Goal: Task Accomplishment & Management: Manage account settings

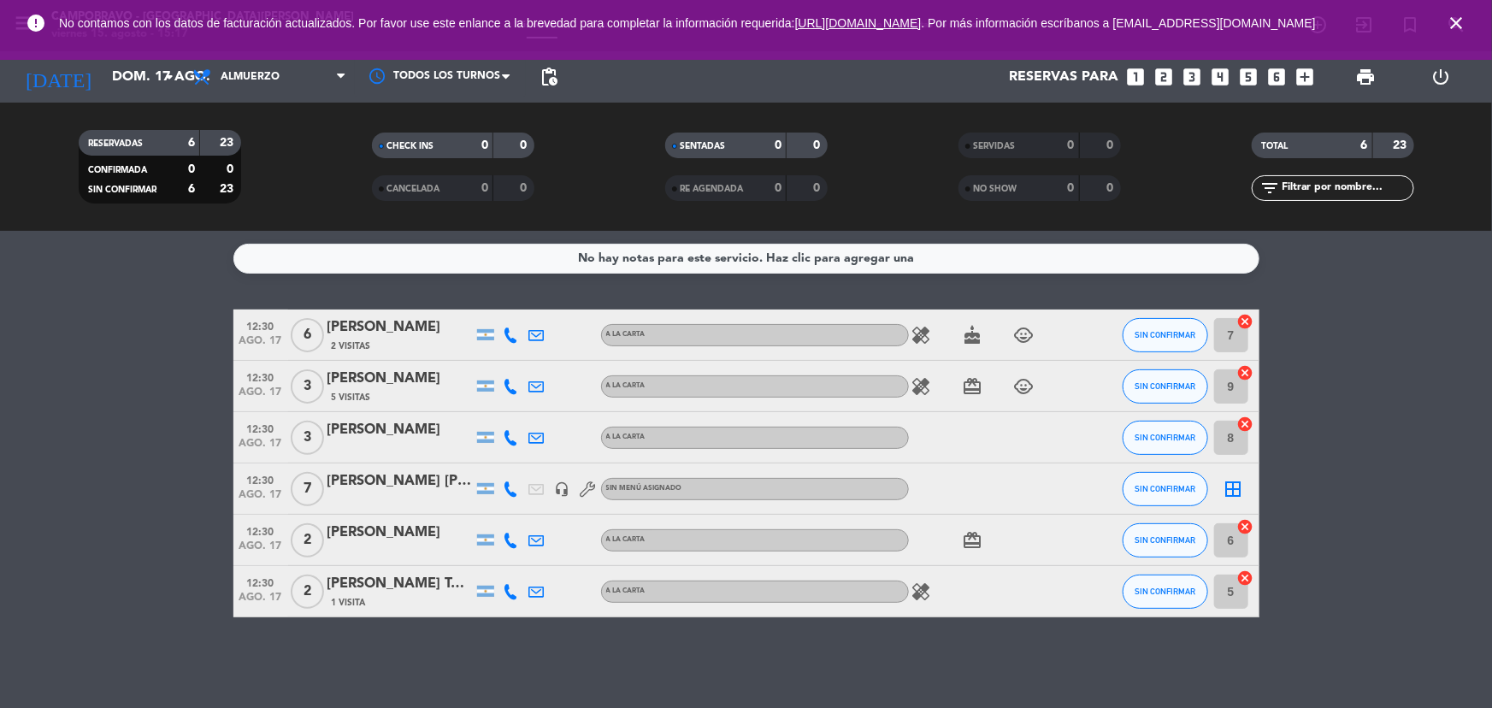
click at [1456, 26] on icon "close" at bounding box center [1455, 23] width 21 height 21
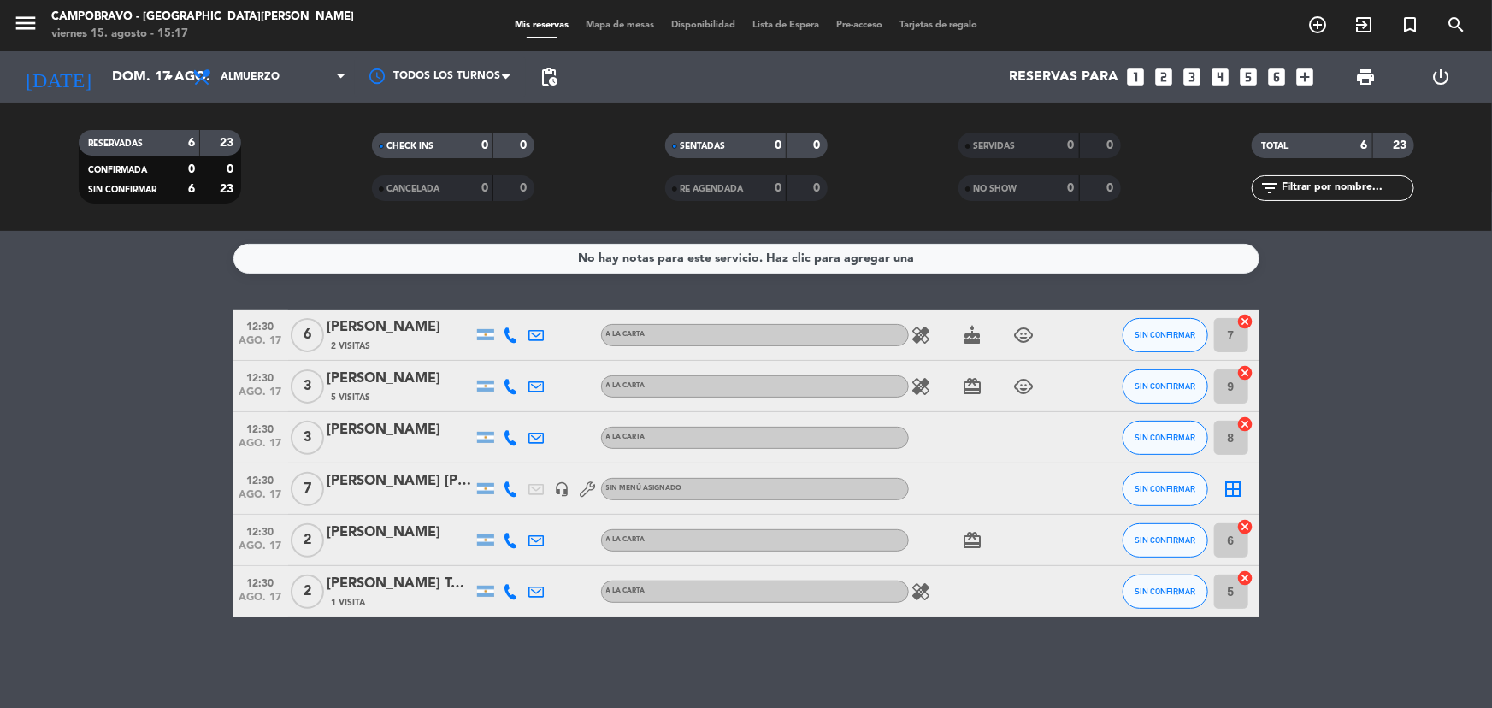
click at [1221, 74] on icon "looks_4" at bounding box center [1220, 77] width 22 height 22
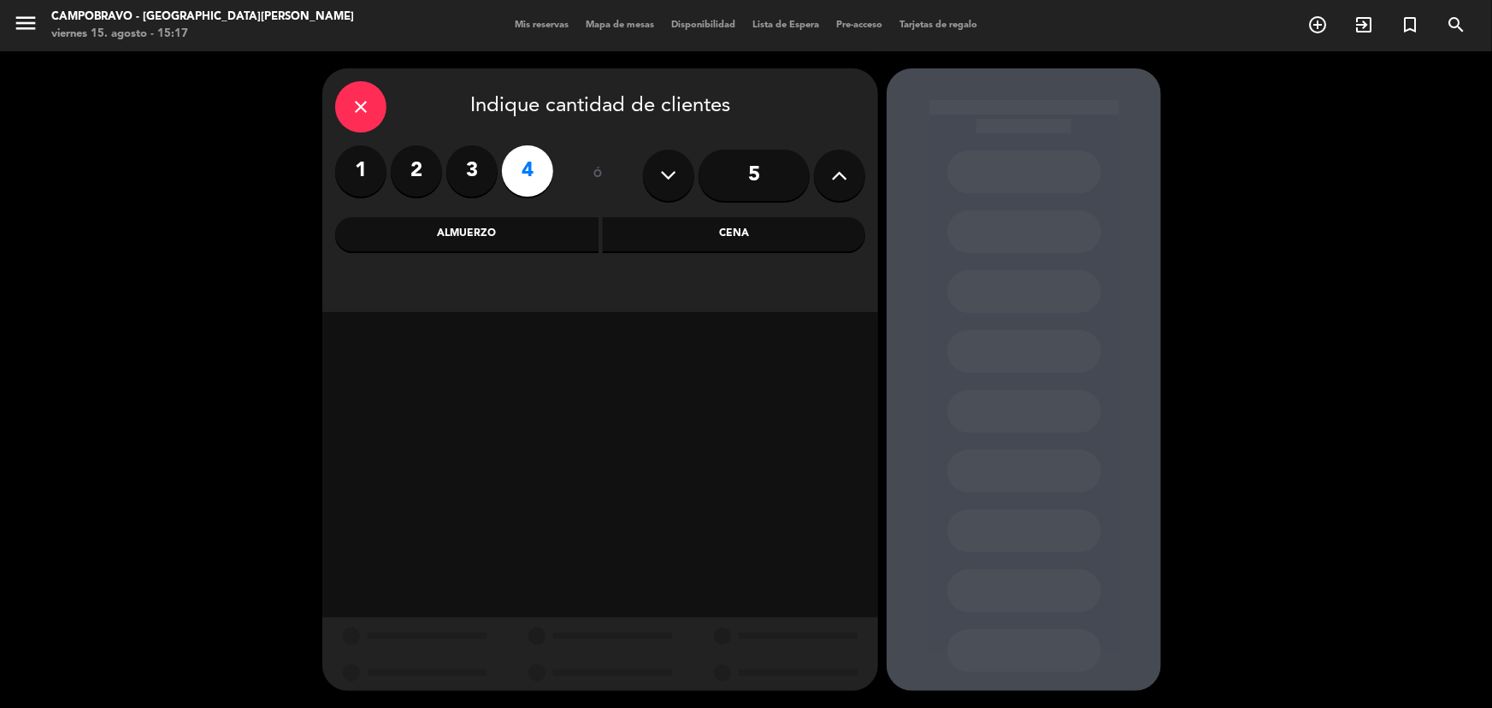
drag, startPoint x: 674, startPoint y: 232, endPoint x: 674, endPoint y: 241, distance: 9.4
click at [675, 232] on div "Cena" at bounding box center [734, 234] width 263 height 34
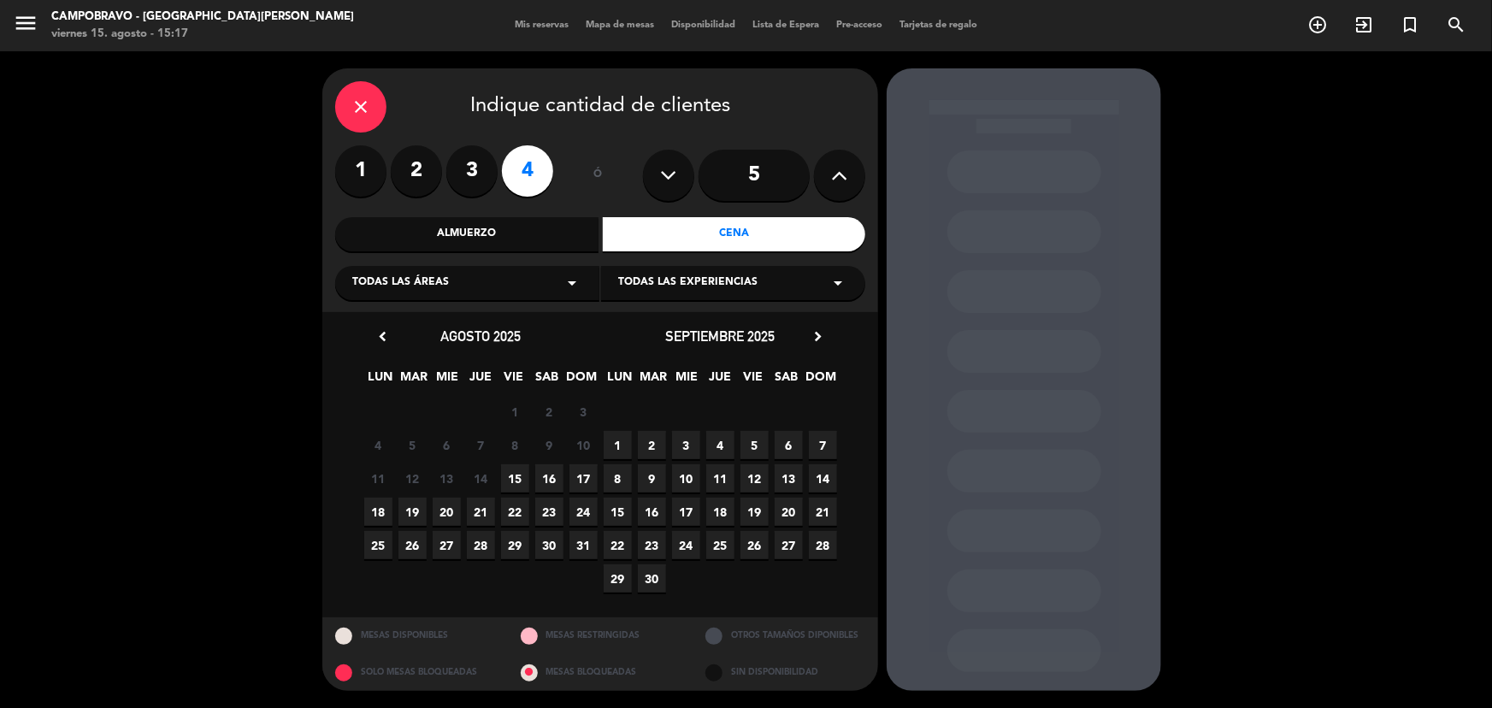
click at [550, 474] on span "16" at bounding box center [549, 478] width 28 height 28
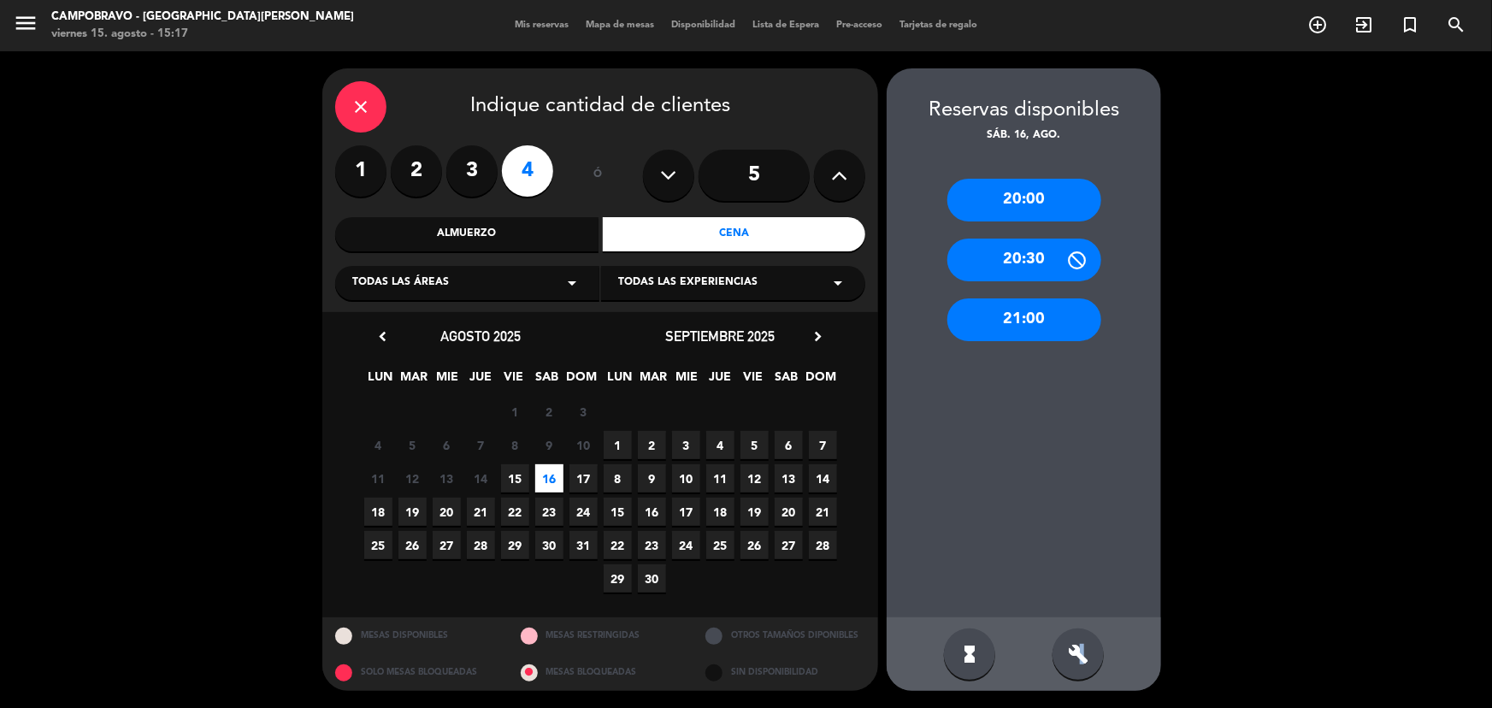
click at [1084, 632] on div "build" at bounding box center [1077, 653] width 51 height 51
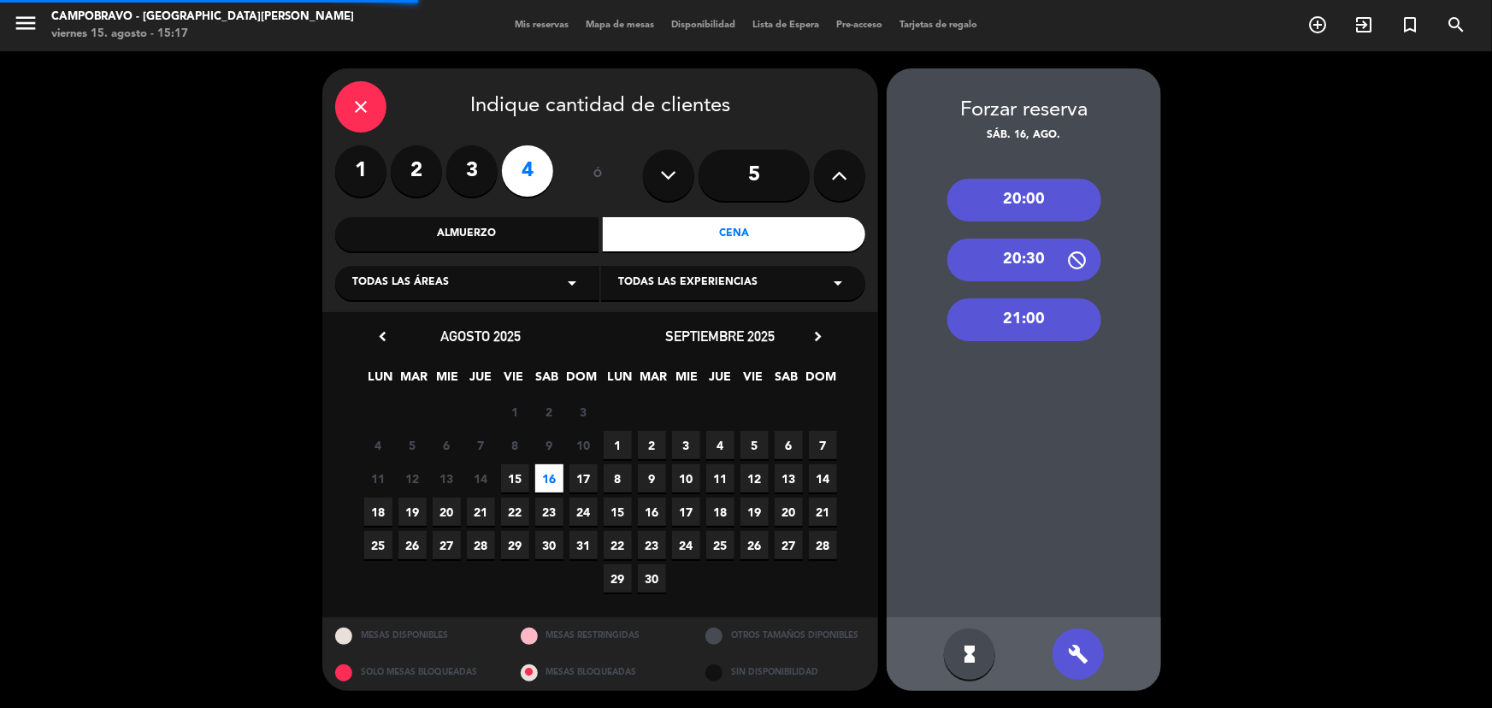
click at [1043, 333] on div "21:00" at bounding box center [1024, 319] width 154 height 43
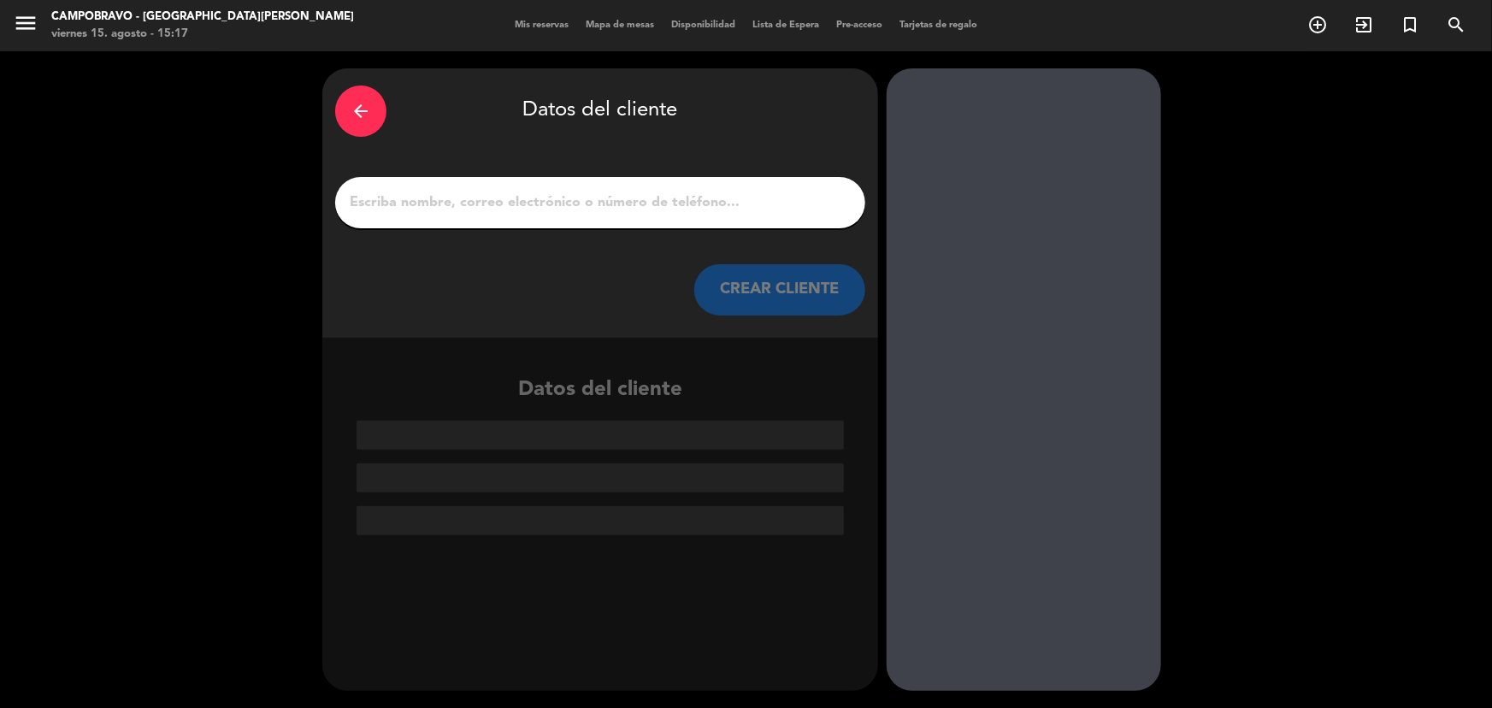
click at [597, 150] on div "arrow_back Datos del cliente CREAR CLIENTE" at bounding box center [600, 202] width 556 height 269
click at [585, 185] on div at bounding box center [600, 202] width 530 height 51
click at [585, 193] on input "1" at bounding box center [600, 203] width 504 height 24
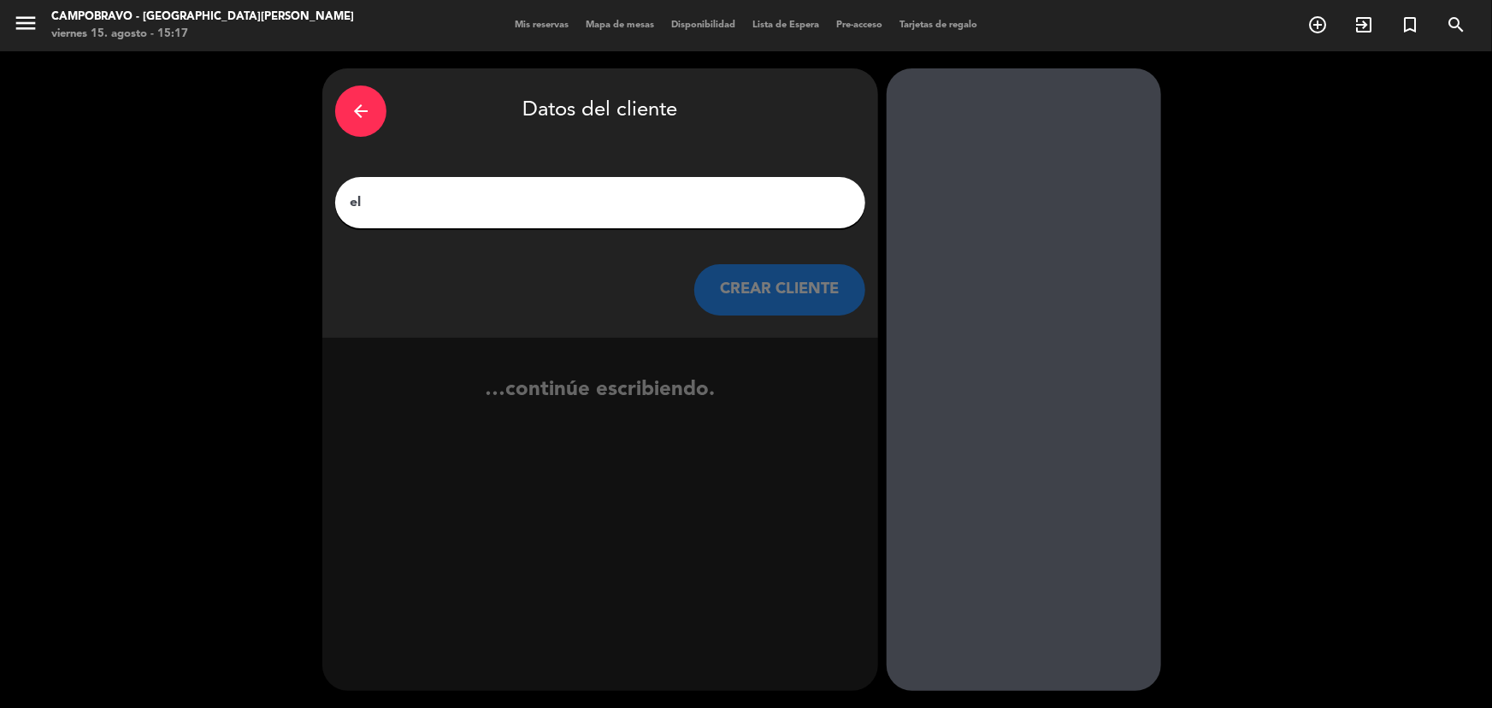
type input "e"
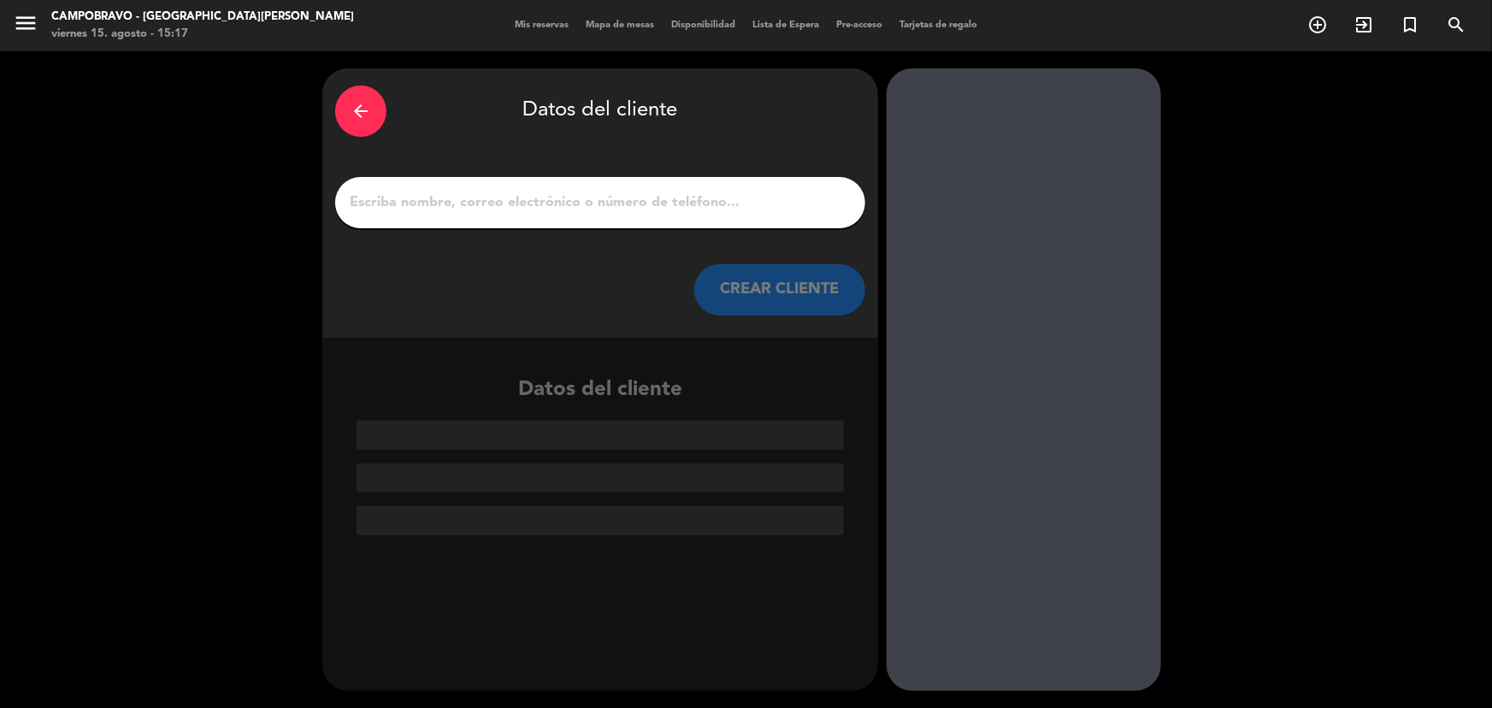
type input "E"
type input "l"
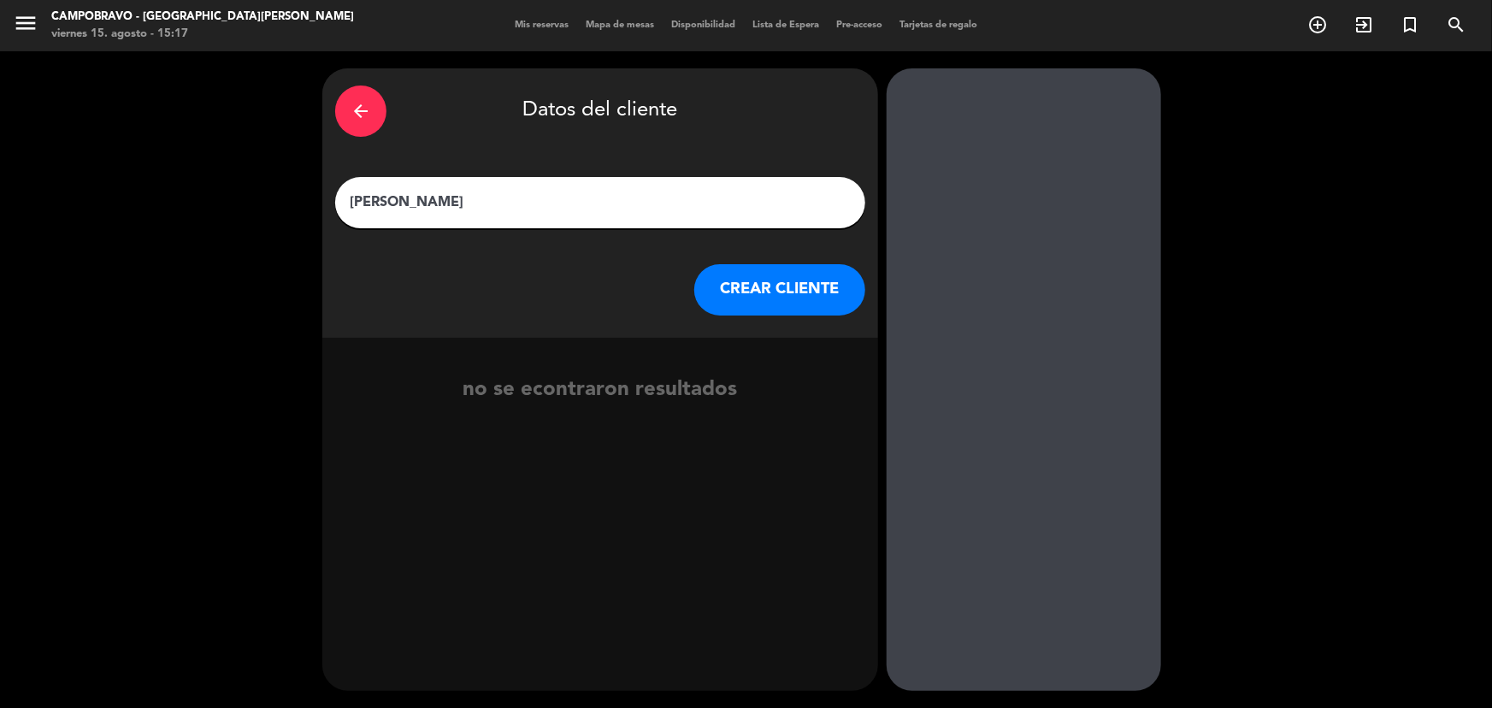
type input "[PERSON_NAME]"
click at [830, 310] on button "CREAR CLIENTE" at bounding box center [779, 289] width 171 height 51
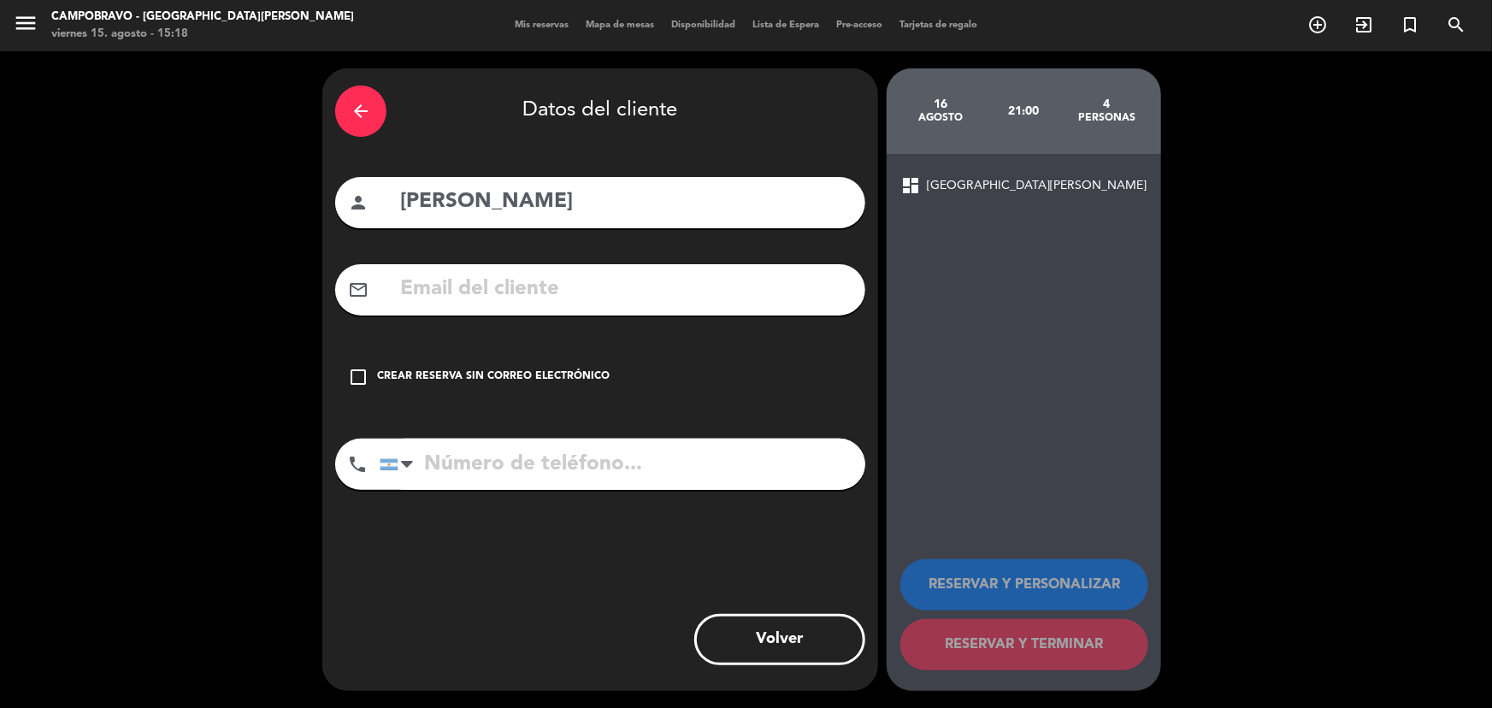
click at [592, 509] on div "arrow_back Datos del cliente person [PERSON_NAME] mail_outline check_box_outlin…" at bounding box center [600, 379] width 556 height 622
click at [601, 470] on input "tel" at bounding box center [622, 463] width 485 height 51
type input "1166231465"
click at [687, 457] on input "1166231465" at bounding box center [622, 463] width 485 height 51
click at [517, 379] on div "Crear reserva sin correo electrónico" at bounding box center [493, 376] width 232 height 17
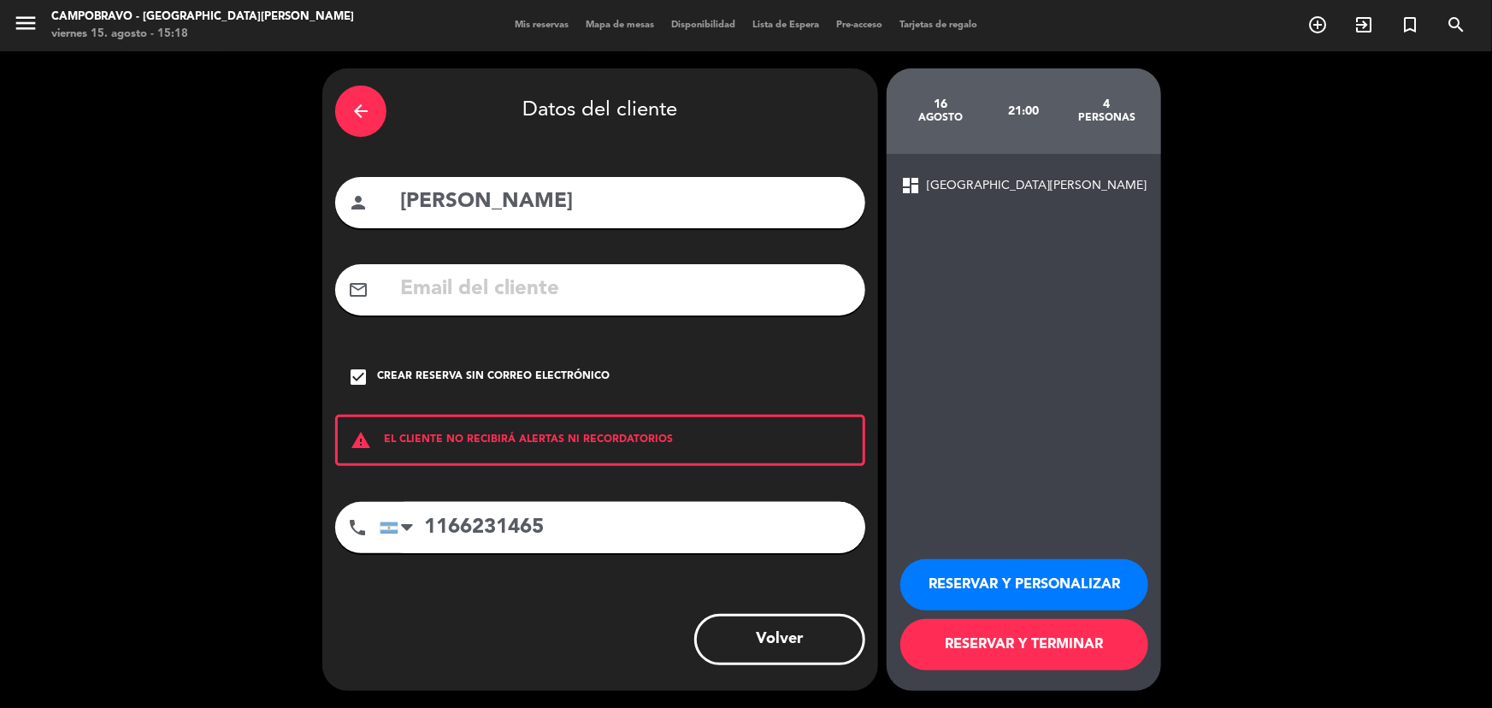
click at [1050, 575] on button "RESERVAR Y PERSONALIZAR" at bounding box center [1024, 584] width 248 height 51
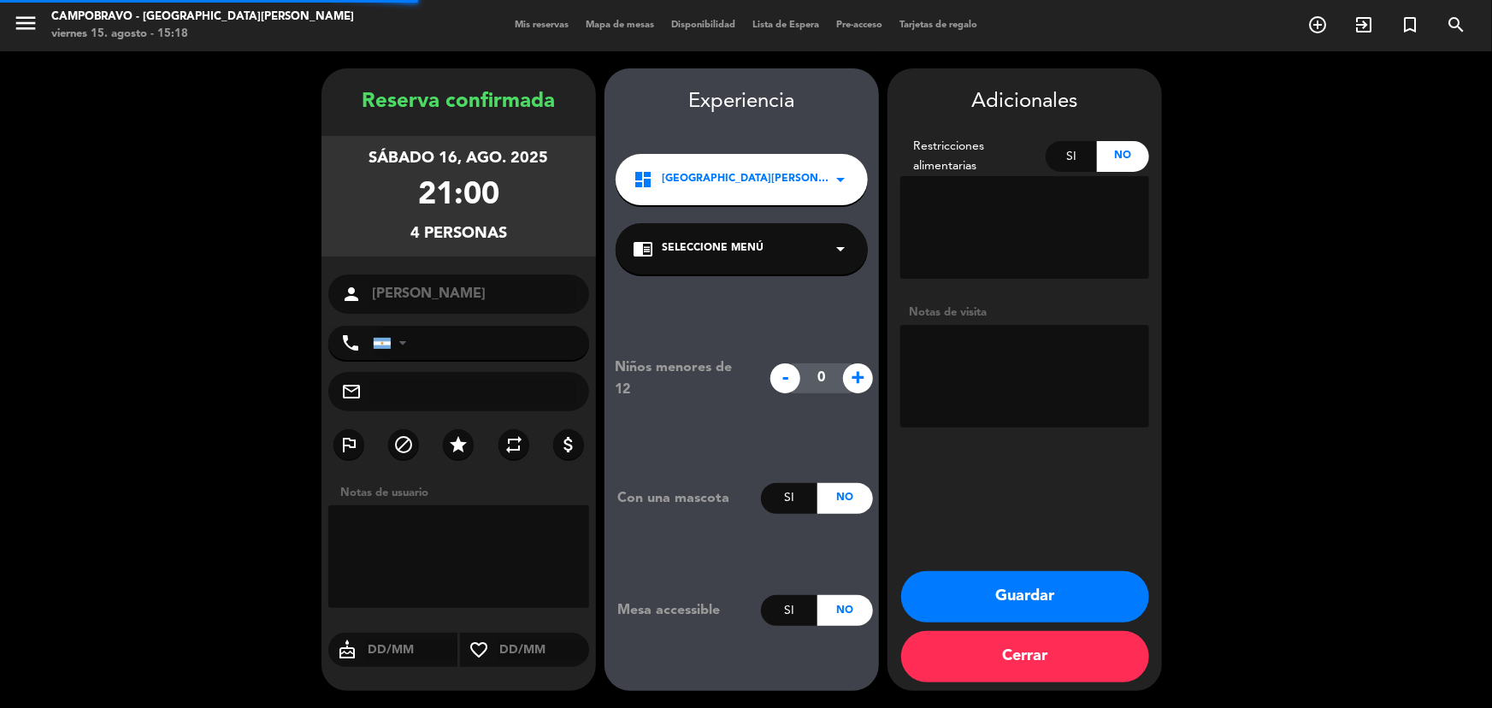
type input "[PHONE_NUMBER]"
click at [1030, 584] on button "Guardar" at bounding box center [1025, 596] width 248 height 51
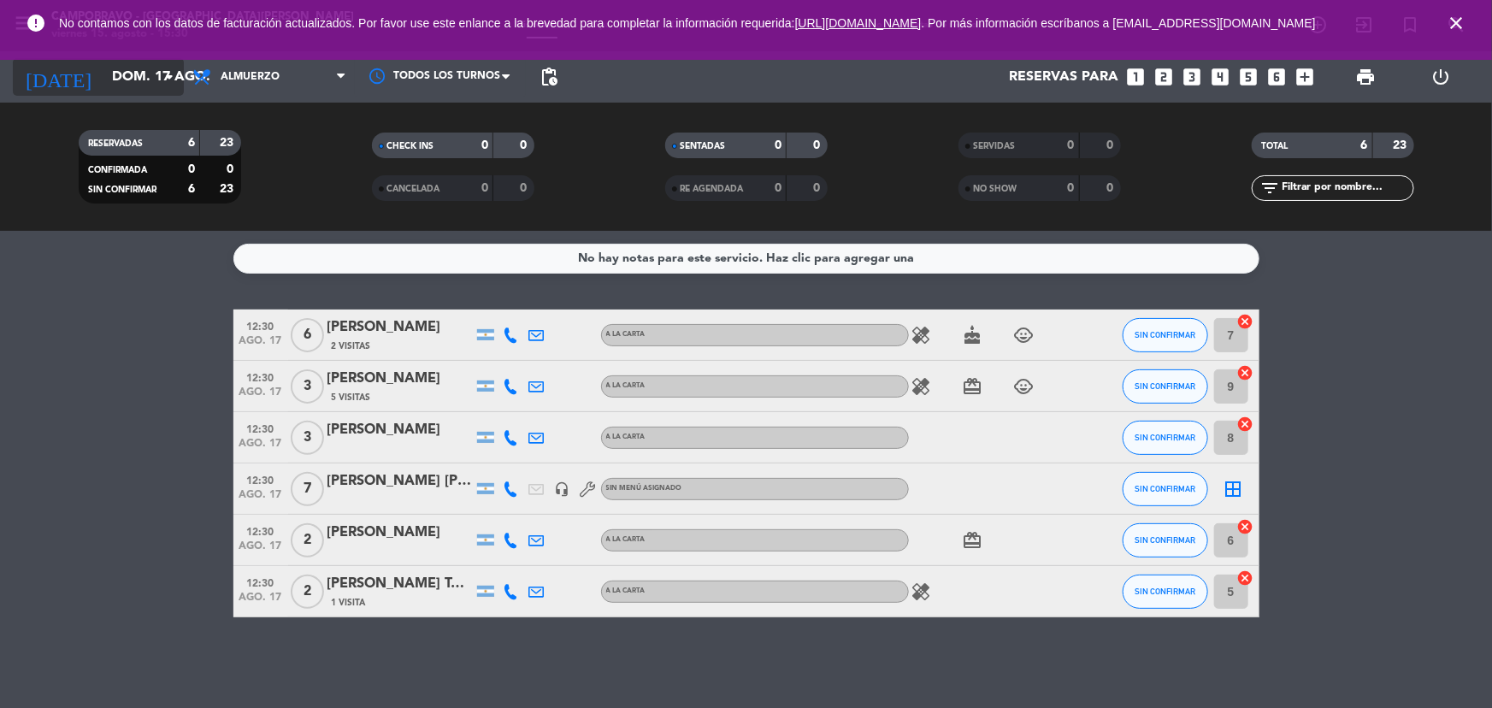
click at [103, 85] on input "dom. 17 ago." at bounding box center [193, 77] width 180 height 33
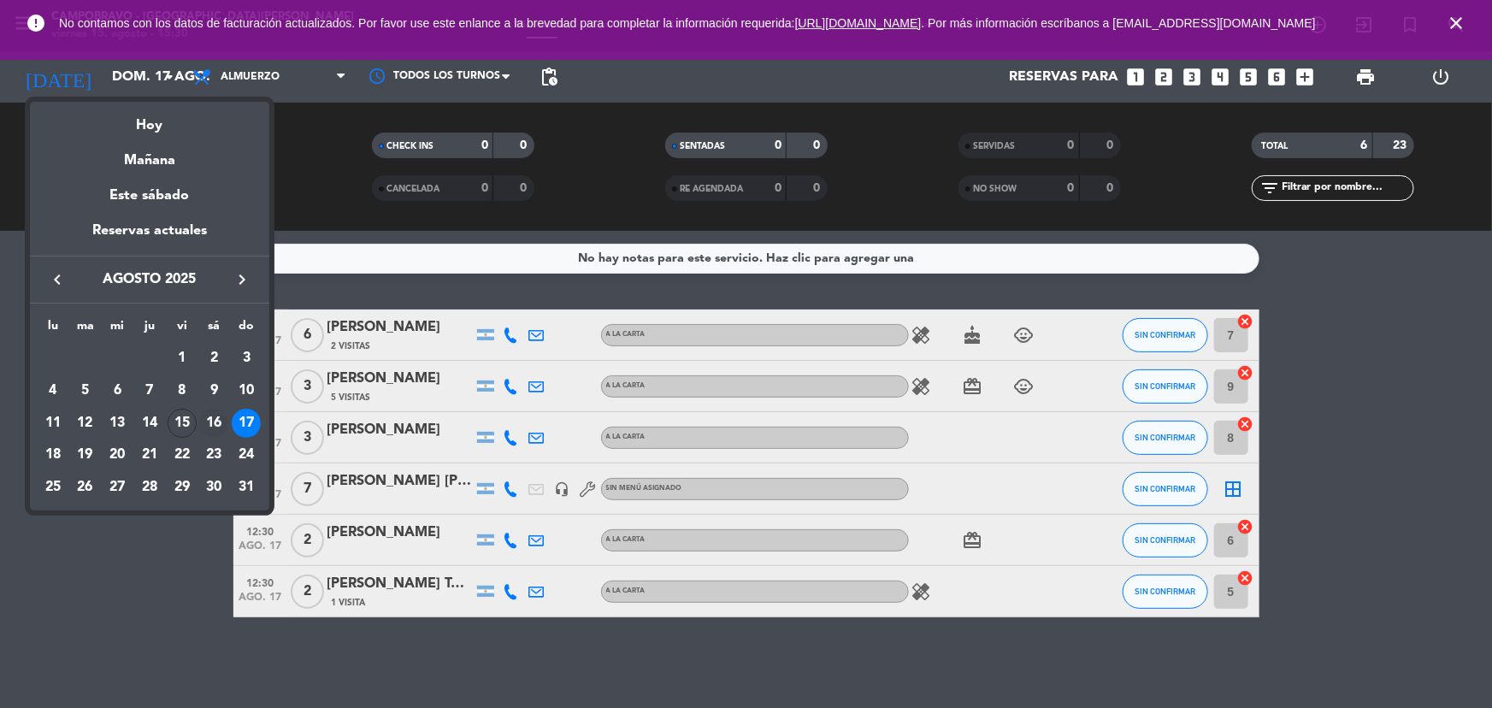
click at [215, 414] on div "16" at bounding box center [213, 423] width 29 height 29
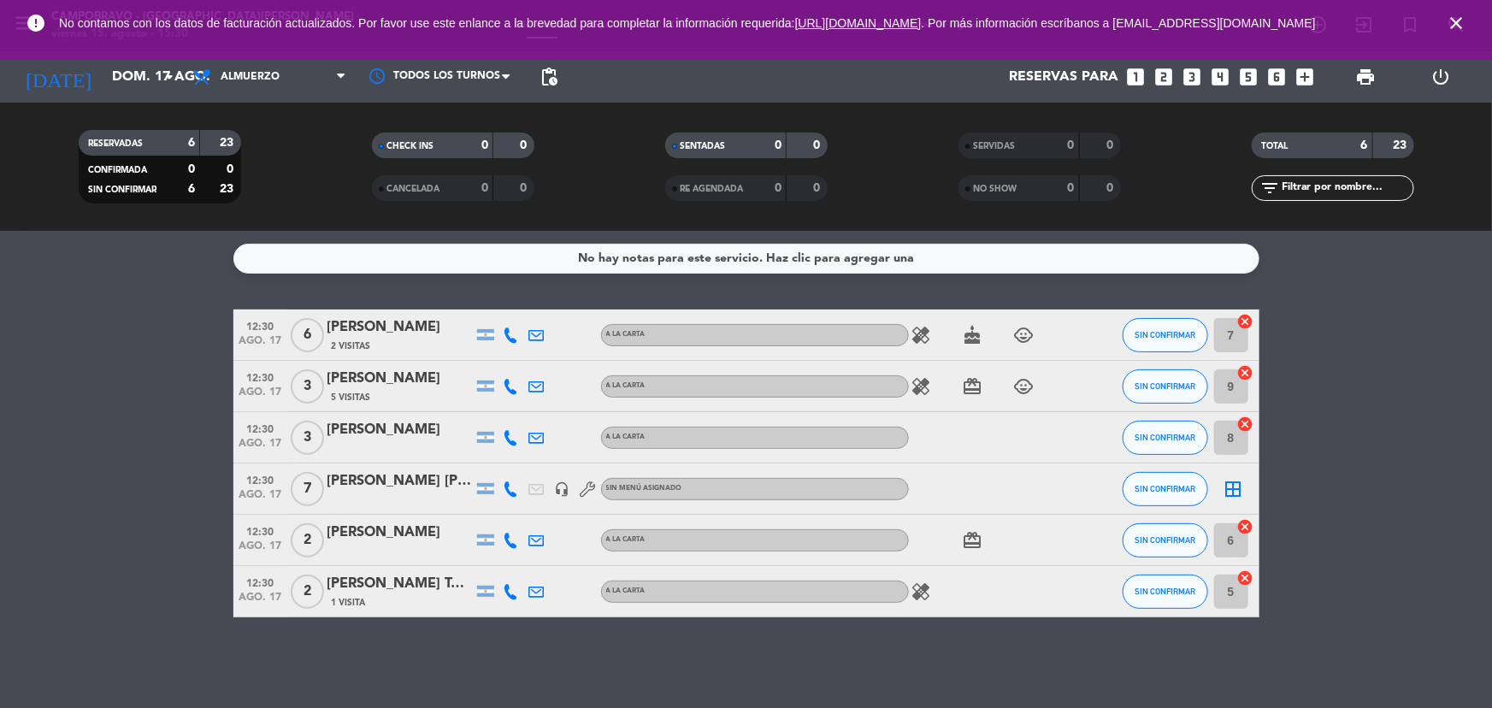
type input "sáb. 16 ago."
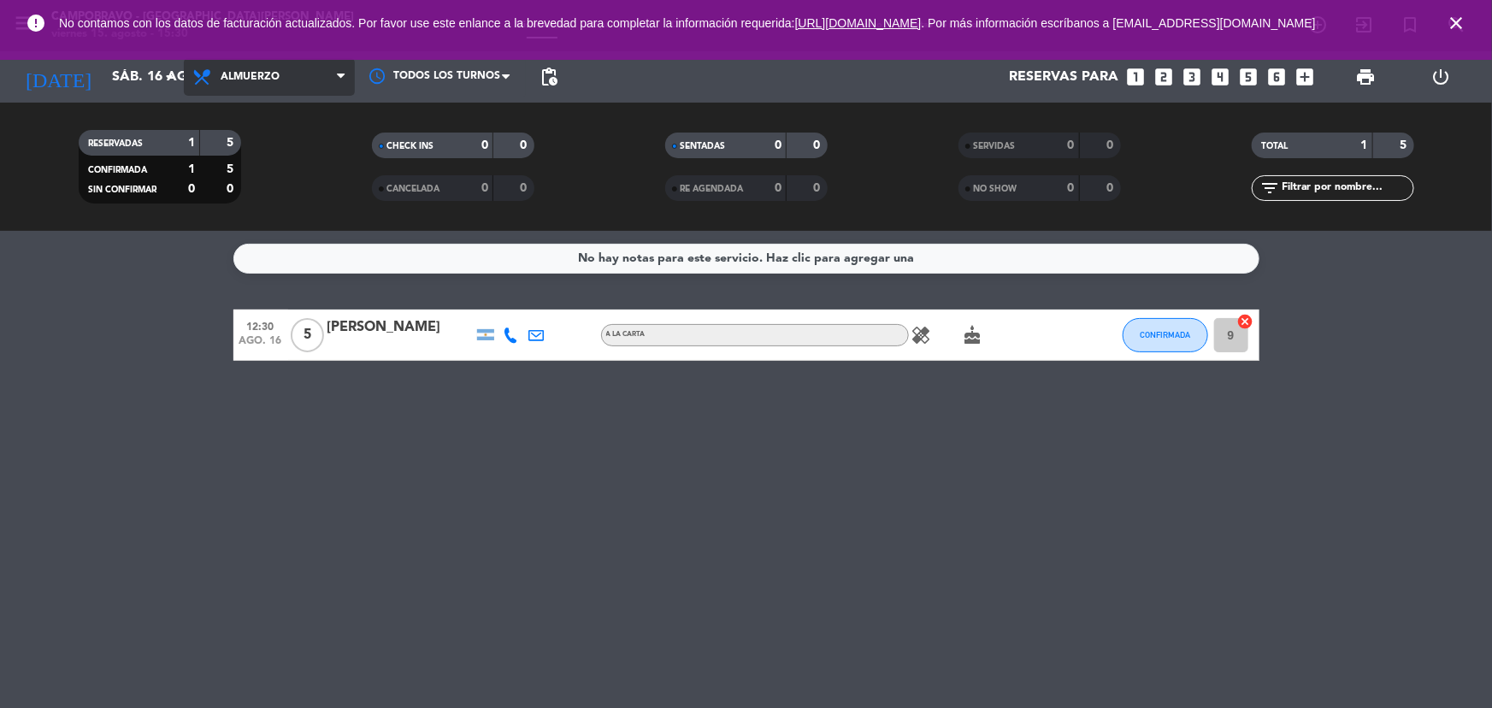
click at [259, 85] on span "Almuerzo" at bounding box center [269, 77] width 171 height 38
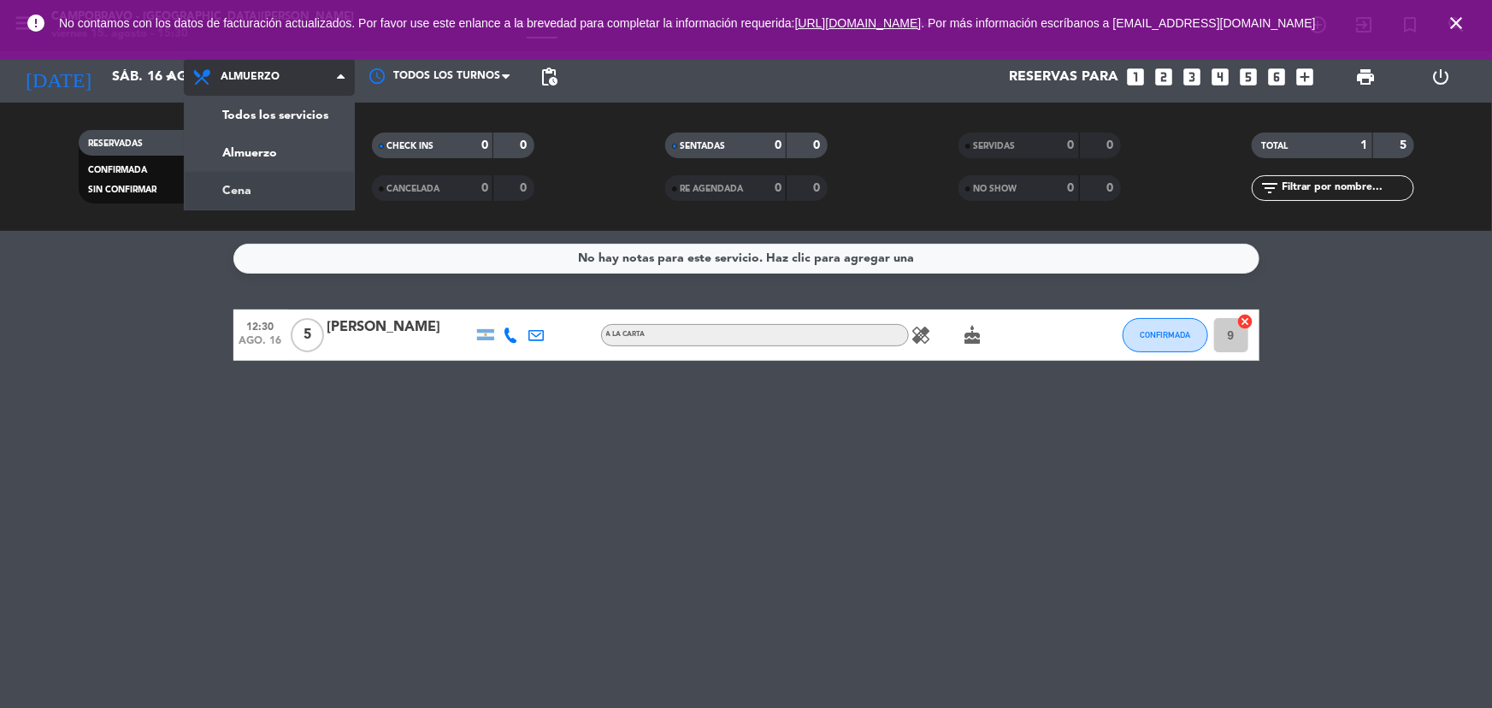
click at [252, 183] on div "menu Campobravo - [GEOGRAPHIC_DATA][PERSON_NAME] viernes 15. agosto - 15:30 Mis…" at bounding box center [746, 115] width 1492 height 231
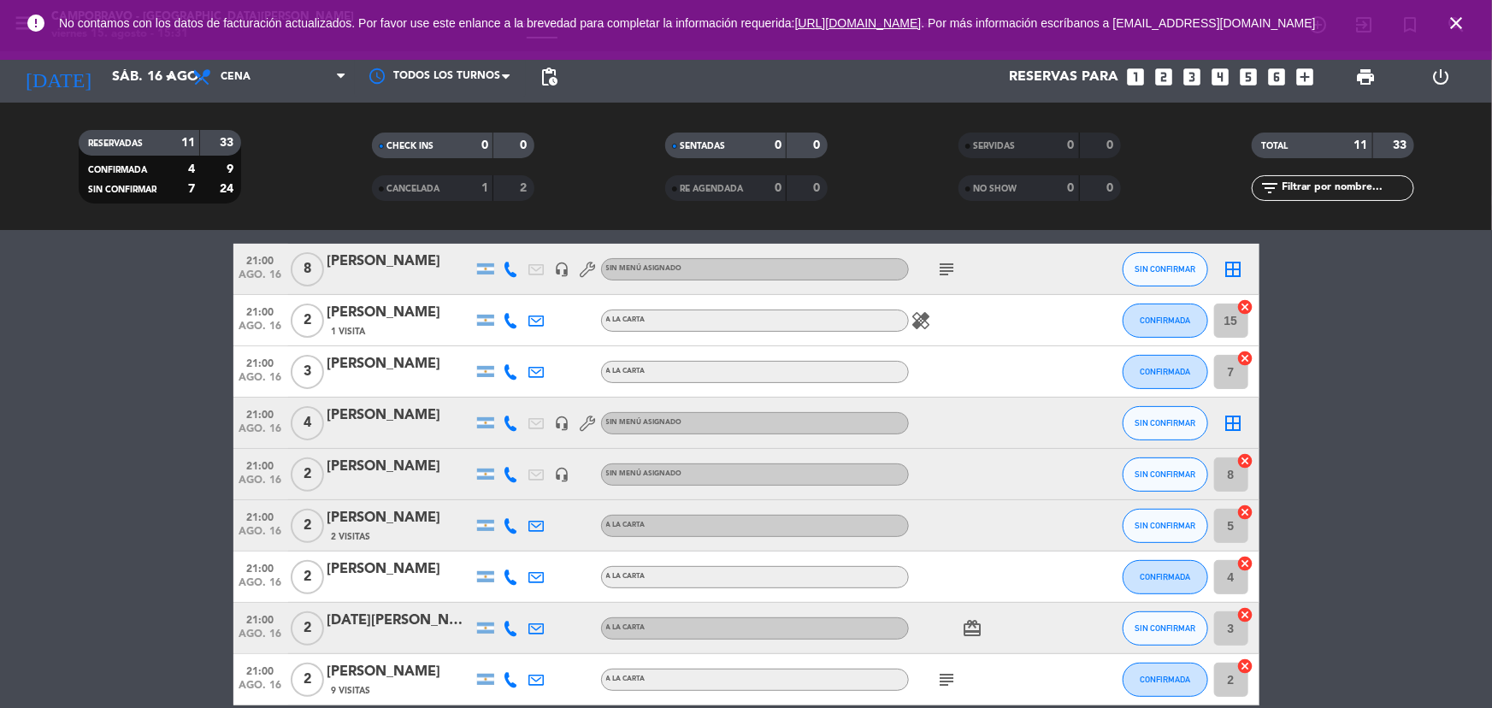
scroll to position [155, 0]
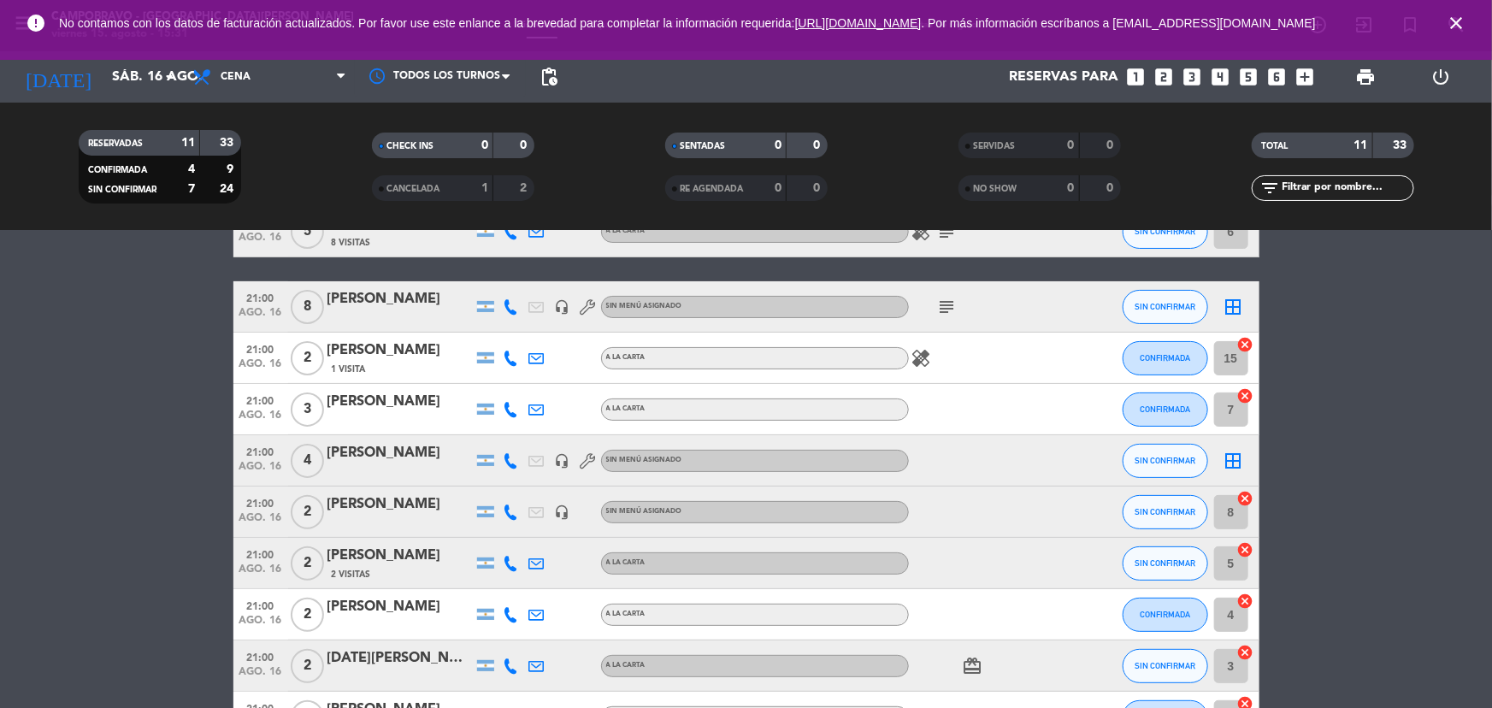
click at [938, 308] on icon "subject" at bounding box center [947, 307] width 21 height 21
click at [1033, 304] on div "subject Viene 23.30 Autoriza [PERSON_NAME]" at bounding box center [986, 306] width 154 height 50
click at [386, 308] on div "[PERSON_NAME]" at bounding box center [399, 299] width 145 height 22
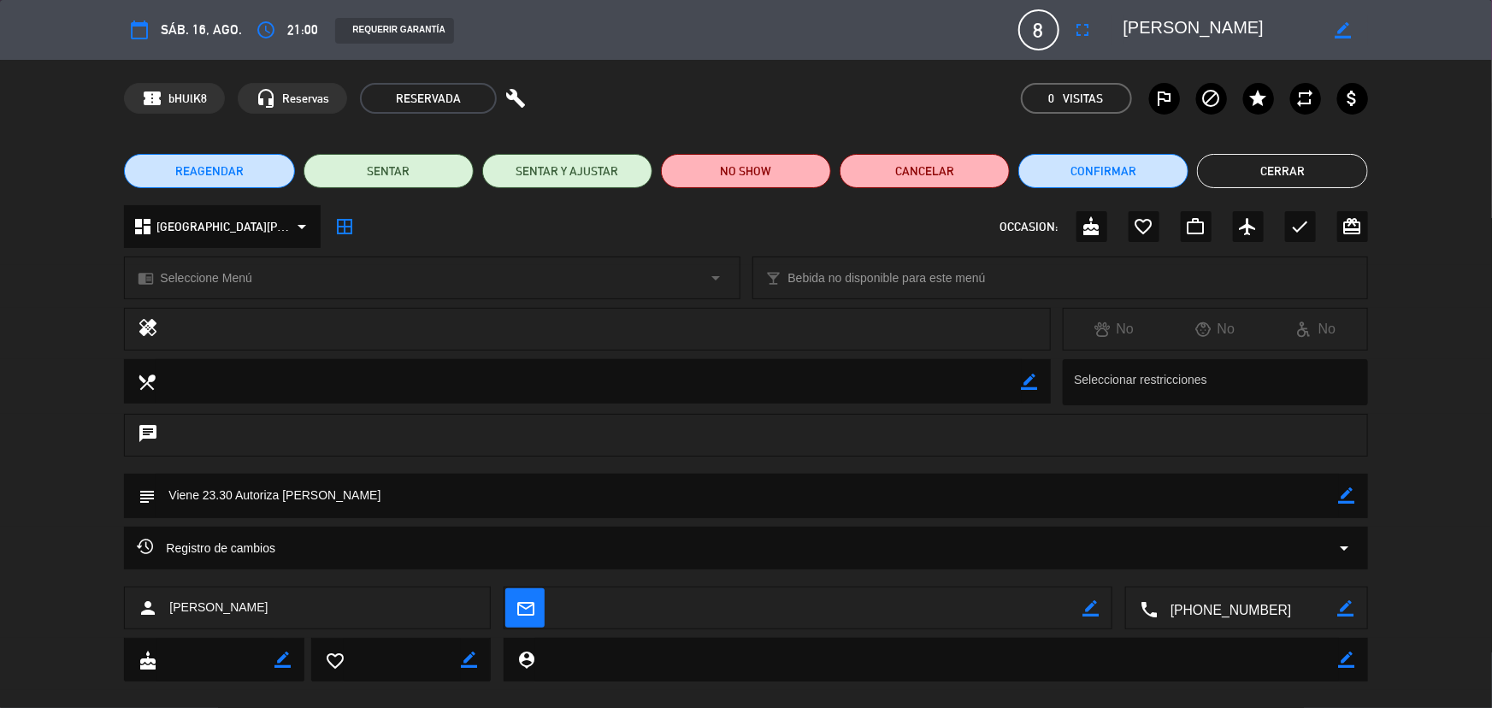
click at [1344, 494] on icon "border_color" at bounding box center [1347, 495] width 16 height 16
click at [868, 495] on textarea at bounding box center [747, 496] width 1182 height 44
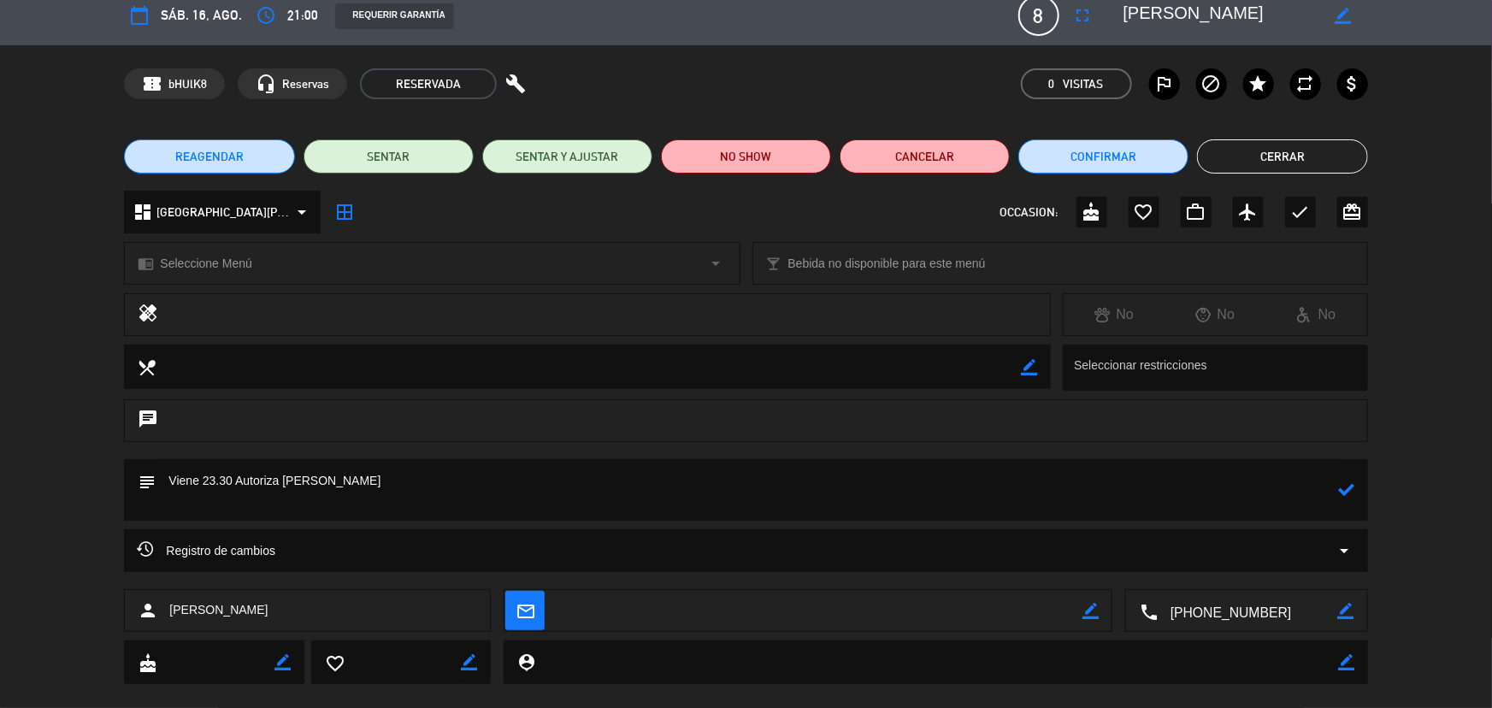
scroll to position [0, 0]
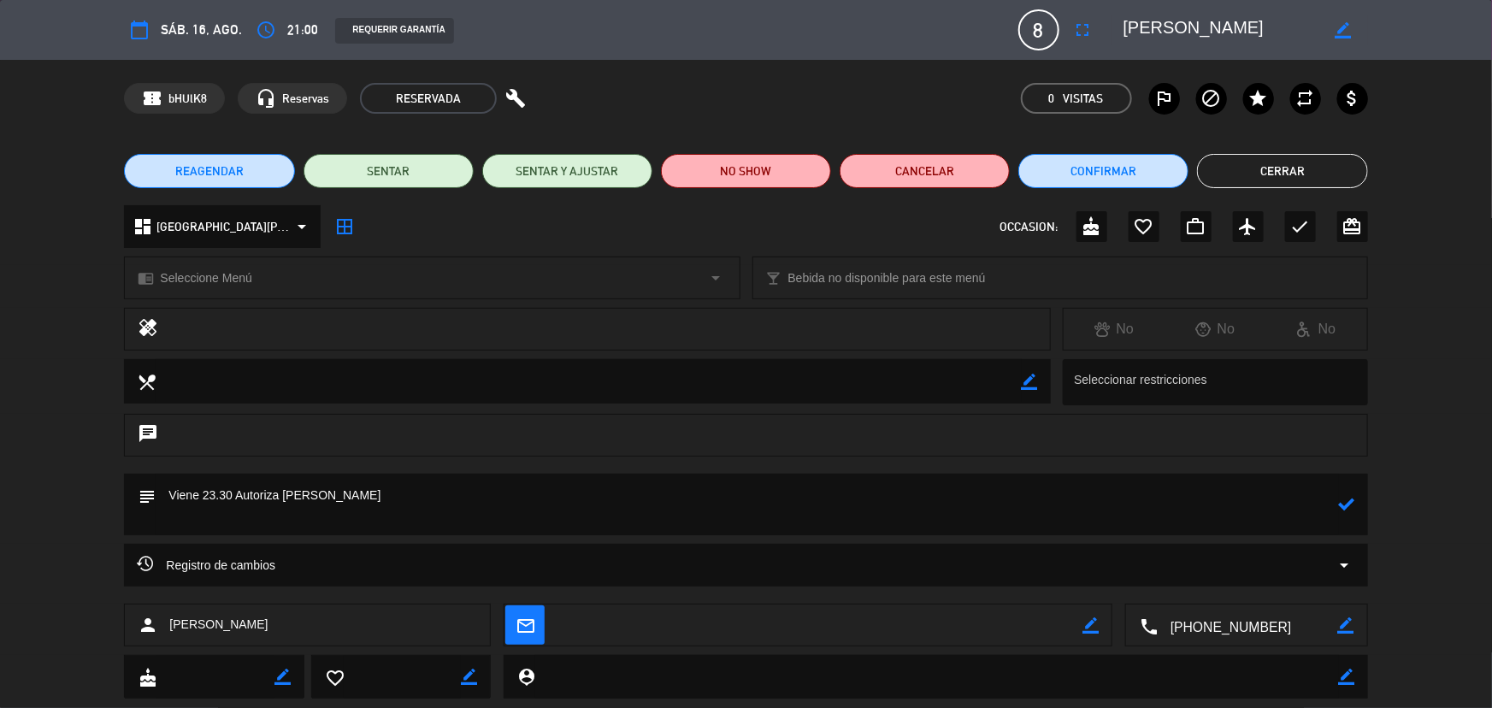
type textarea "Viene 23.30 Autoriza [PERSON_NAME]"
drag, startPoint x: 1291, startPoint y: 210, endPoint x: 1286, endPoint y: 188, distance: 22.6
click at [1289, 209] on div "dashboard CampoBravo Puerto [PERSON_NAME] arrow_drop_down border_all OCCASION: …" at bounding box center [745, 226] width 1243 height 43
click at [1286, 179] on button "Cerrar" at bounding box center [1282, 171] width 170 height 34
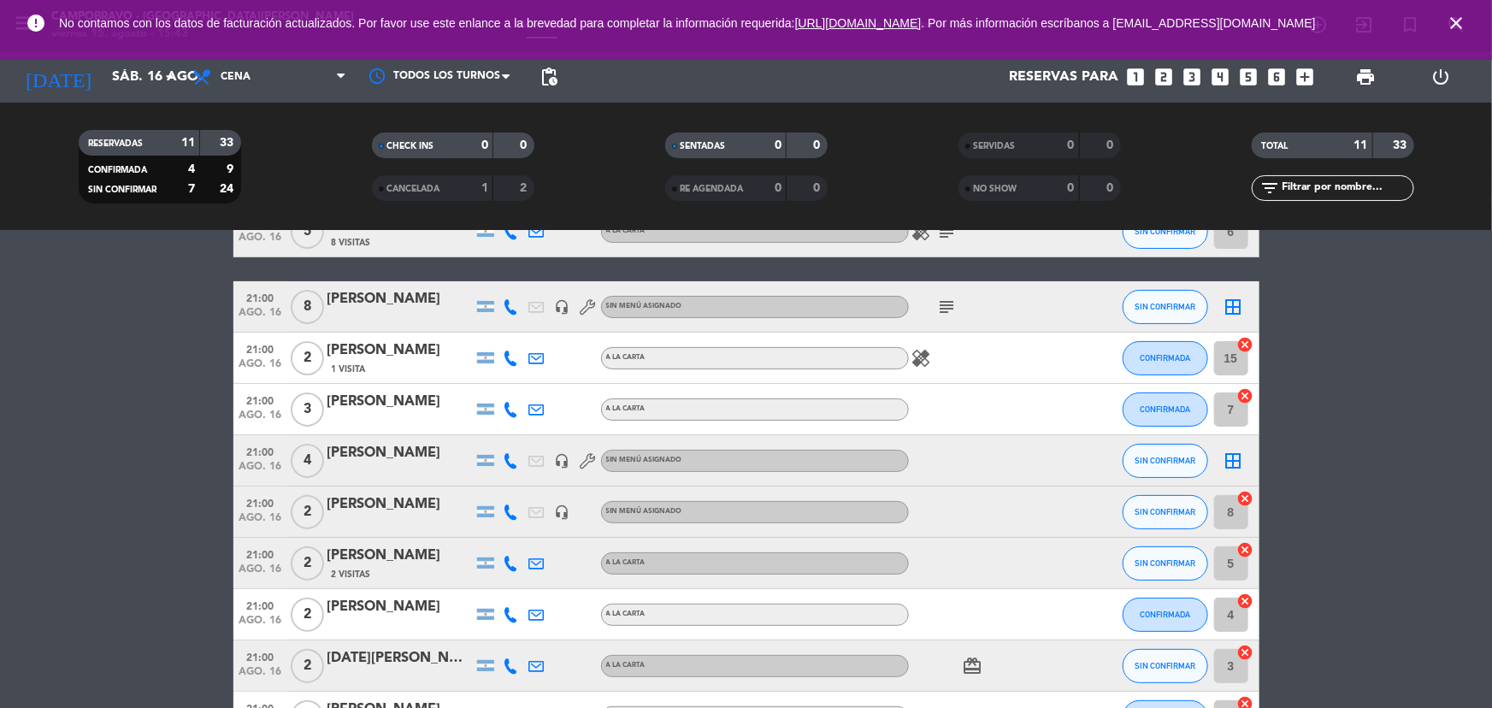
click at [1158, 74] on icon "looks_two" at bounding box center [1163, 77] width 22 height 22
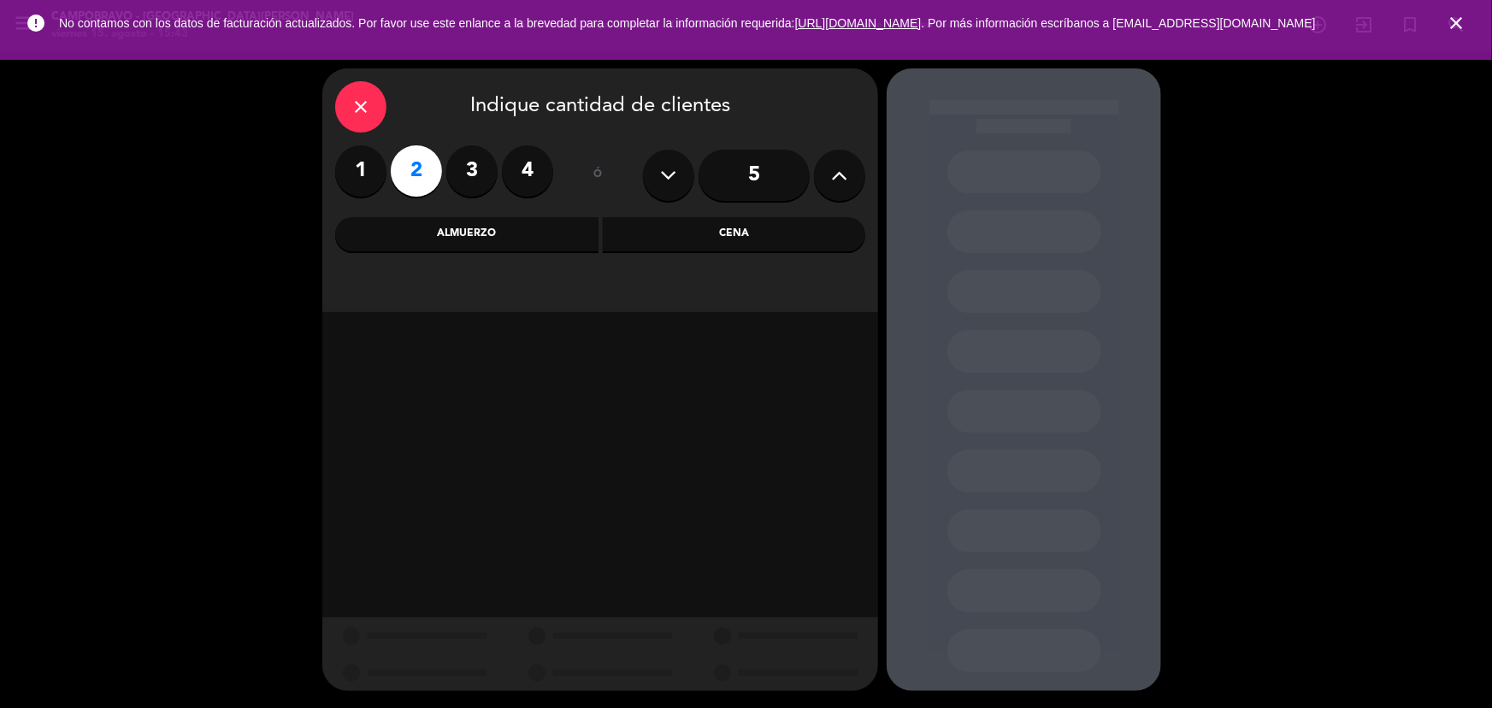
click at [680, 233] on div "Cena" at bounding box center [734, 234] width 263 height 34
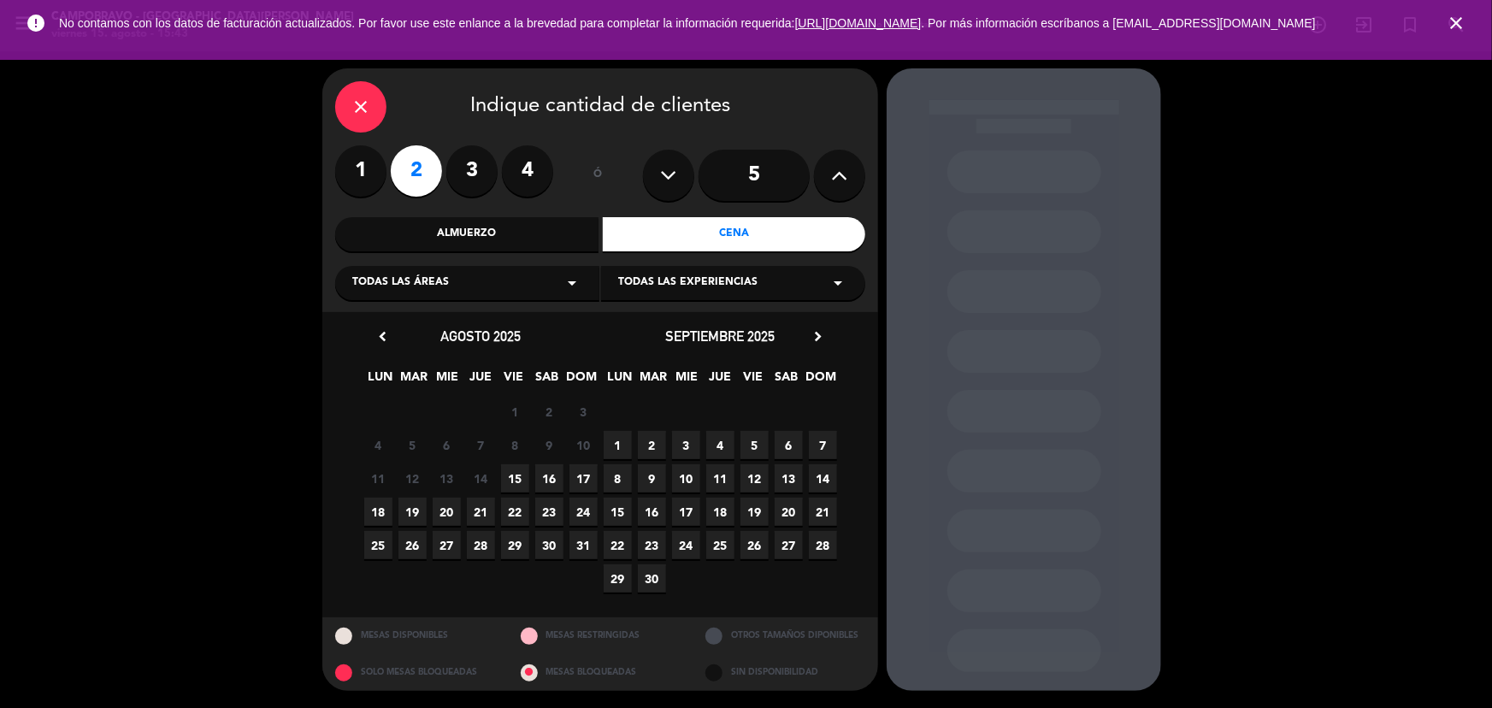
click at [554, 473] on span "16" at bounding box center [549, 478] width 28 height 28
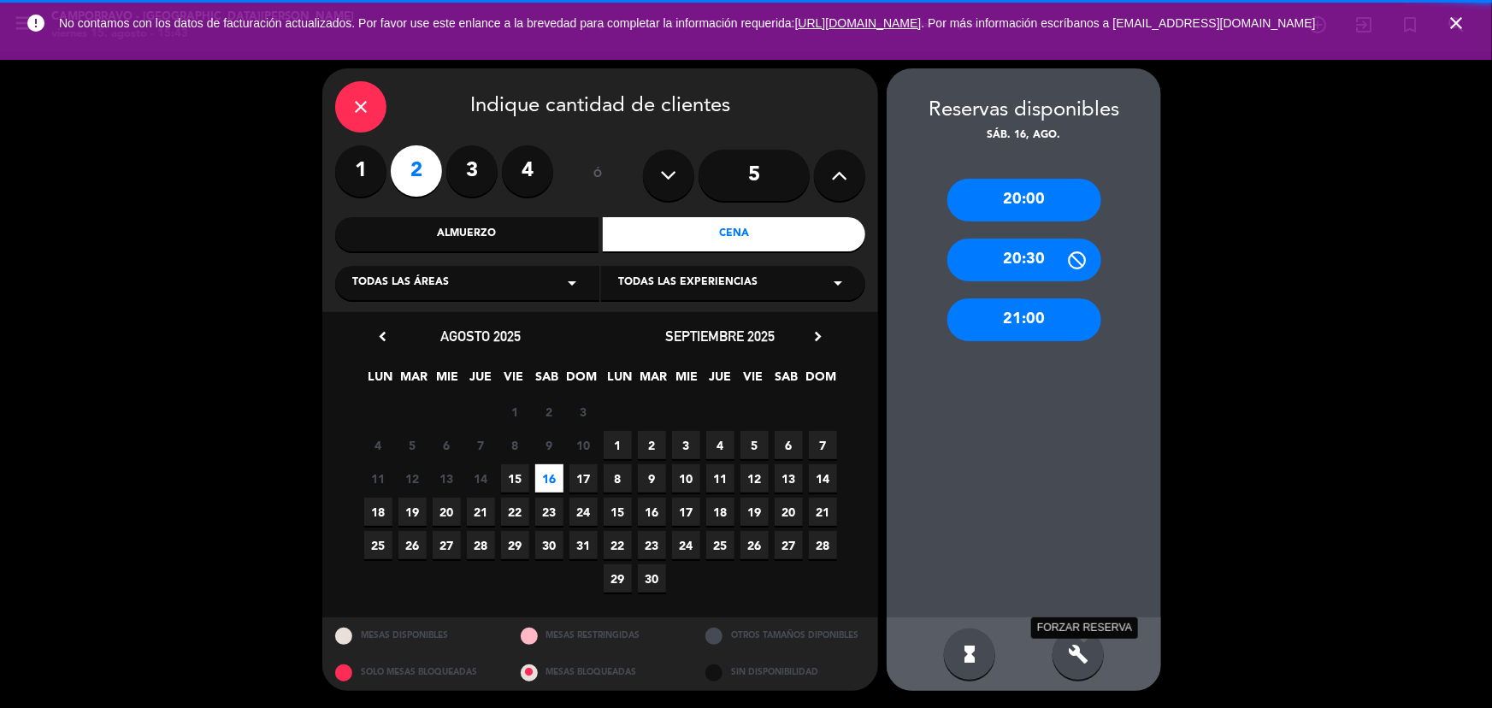
click at [1079, 657] on icon "build" at bounding box center [1078, 654] width 21 height 21
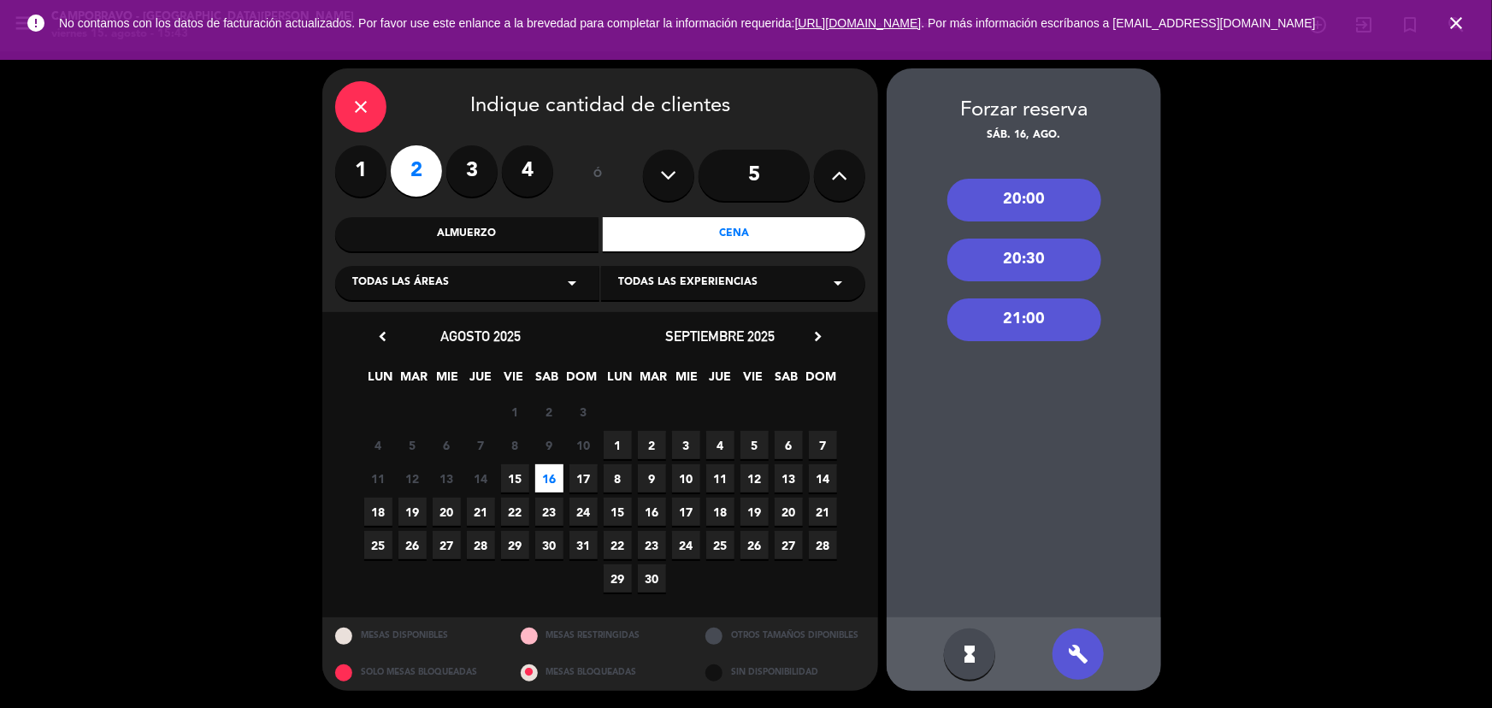
click at [1015, 188] on div "20:00" at bounding box center [1024, 200] width 154 height 43
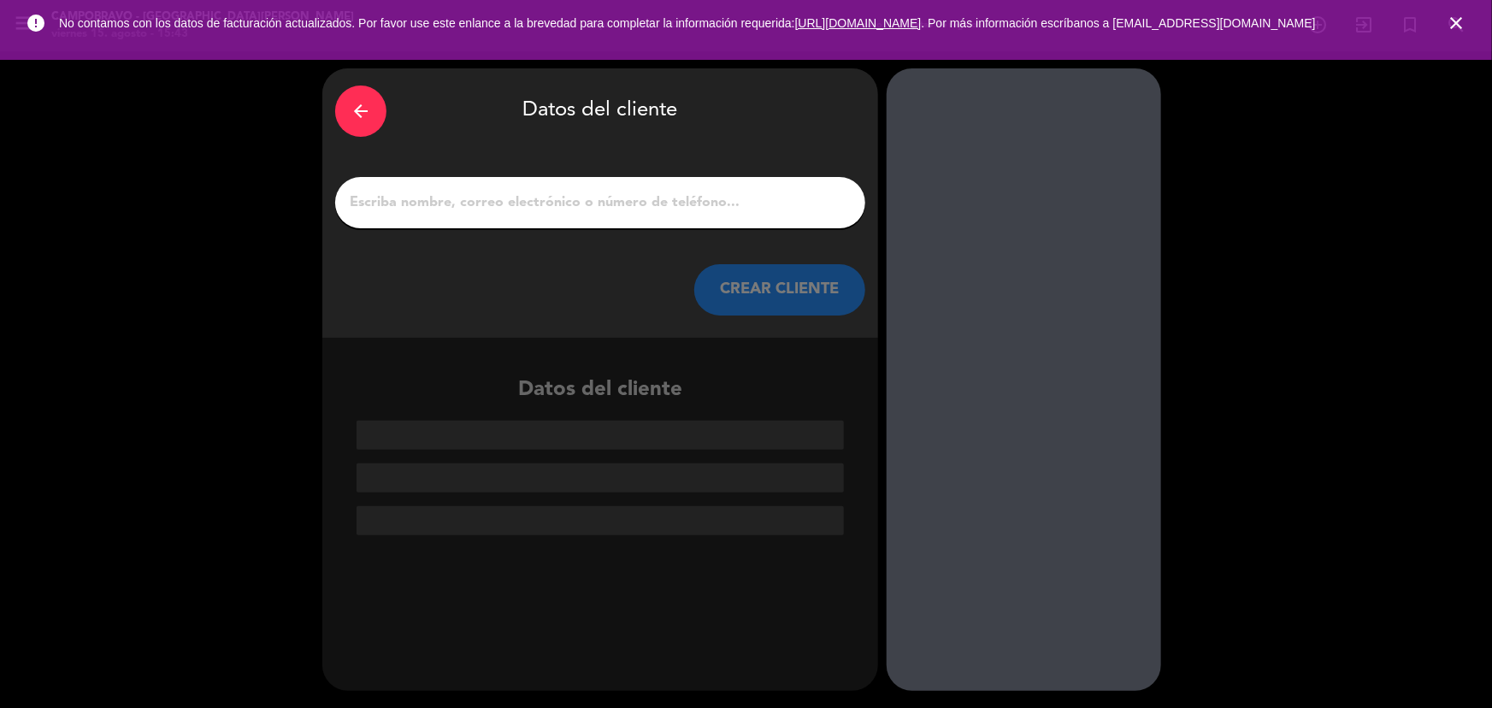
click at [462, 191] on input "1" at bounding box center [600, 203] width 504 height 24
paste input "[PERSON_NAME]"
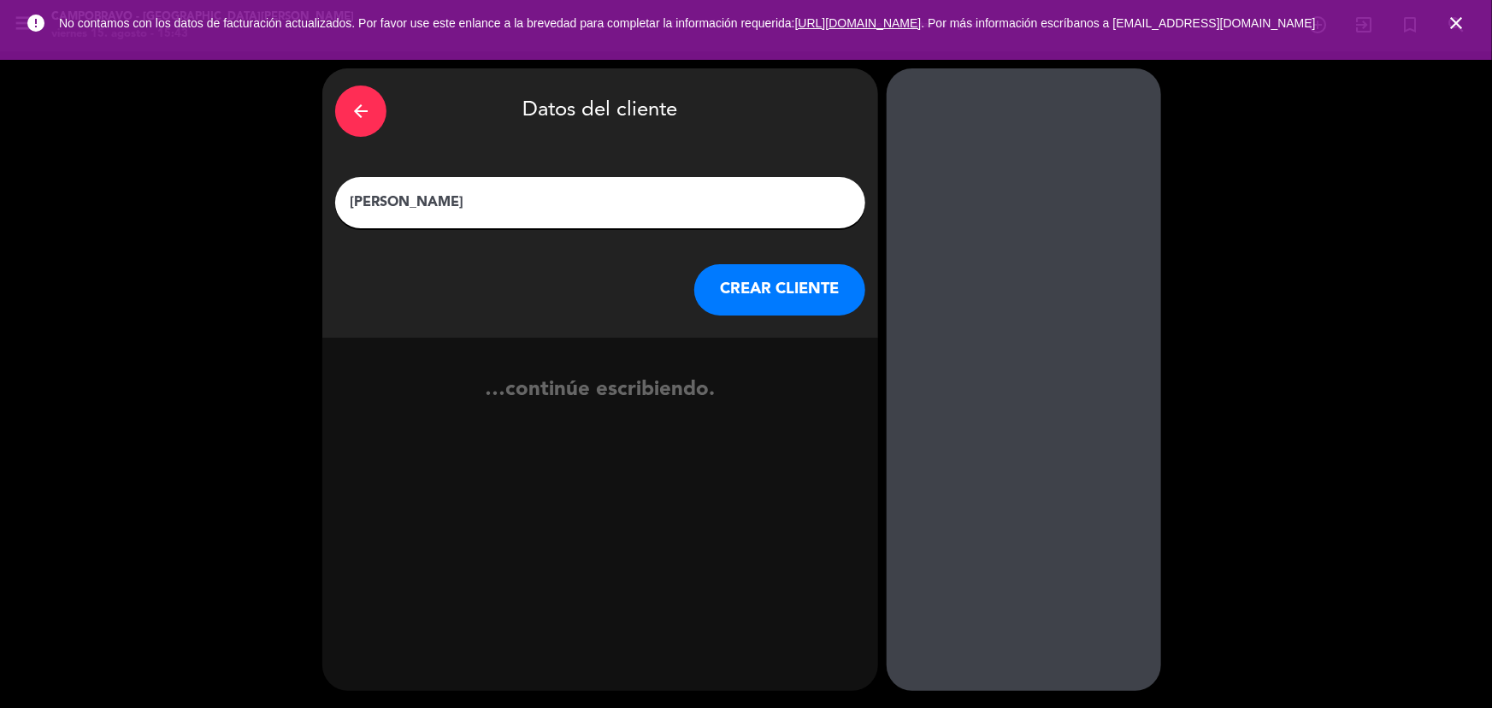
type input "[PERSON_NAME]"
click at [777, 297] on button "CREAR CLIENTE" at bounding box center [779, 289] width 171 height 51
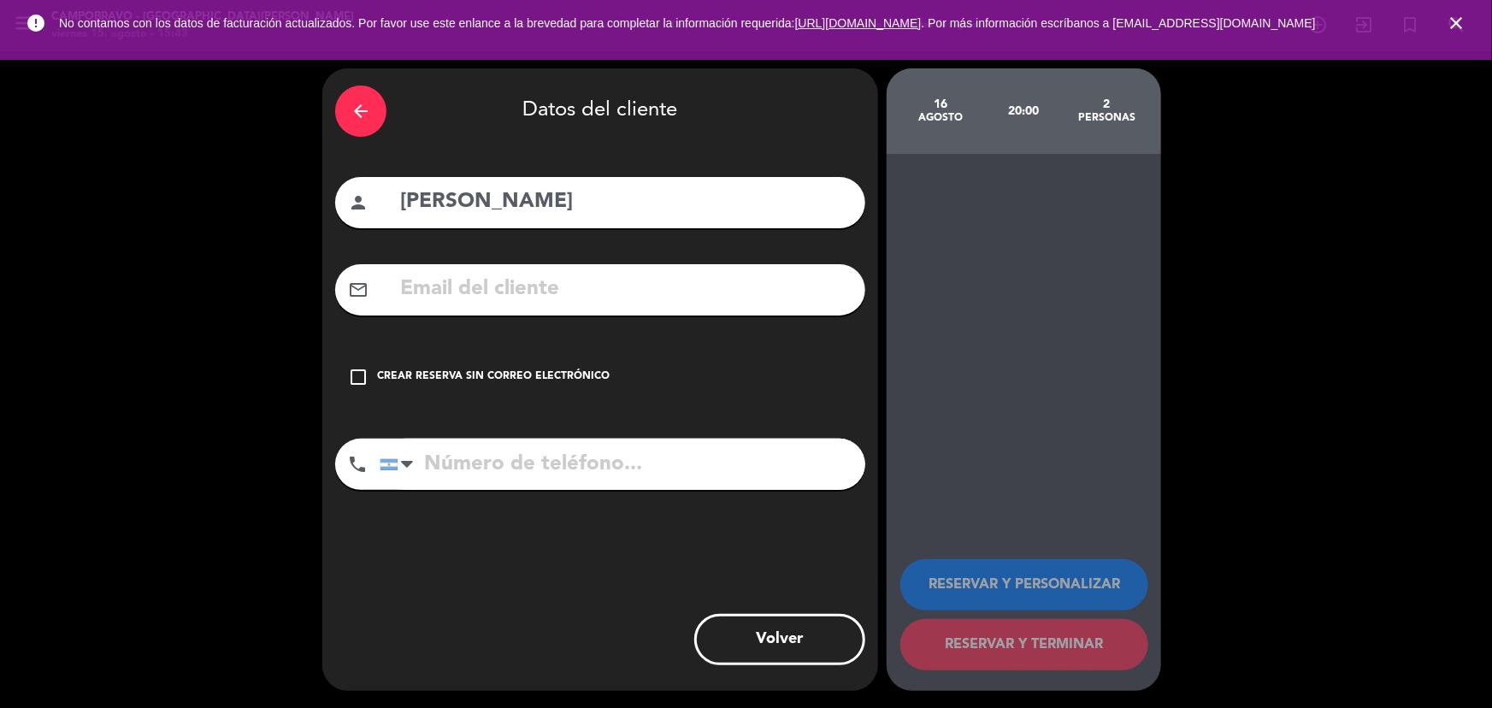
click at [550, 384] on div "Crear reserva sin correo electrónico" at bounding box center [493, 376] width 232 height 17
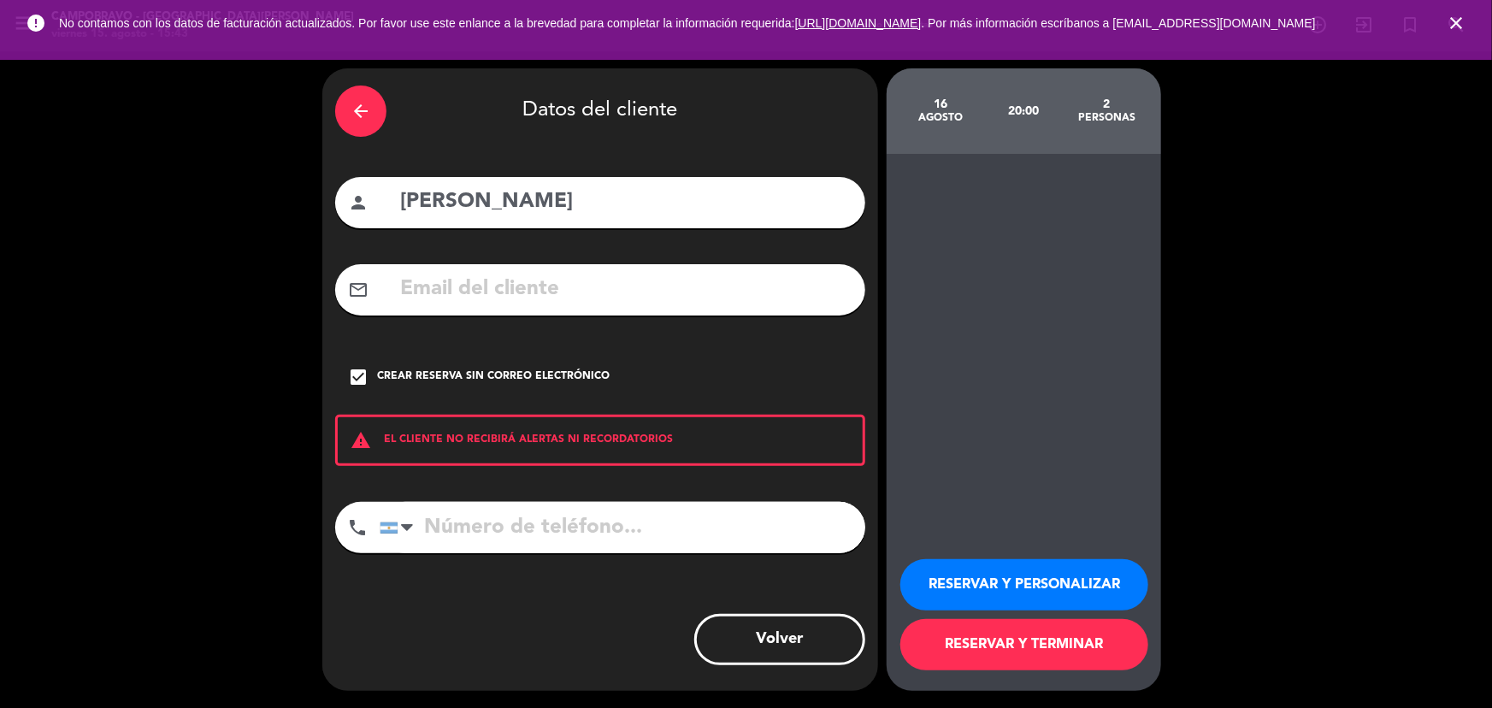
click at [483, 511] on input "tel" at bounding box center [622, 527] width 485 height 51
paste input "[PHONE_NUMBER]"
type input "[PHONE_NUMBER]"
click at [1024, 636] on button "RESERVAR Y TERMINAR" at bounding box center [1024, 644] width 248 height 51
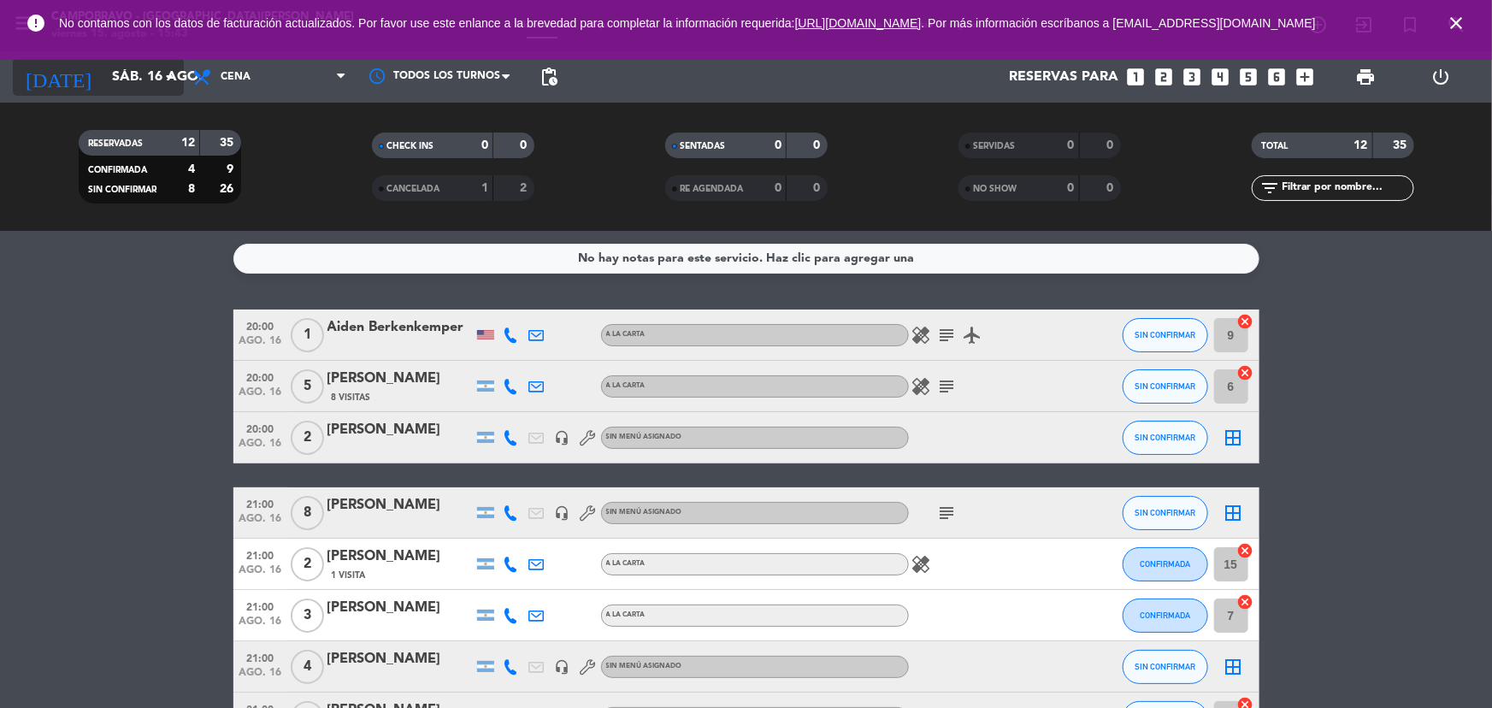
click at [46, 71] on icon "[DATE]" at bounding box center [58, 77] width 91 height 38
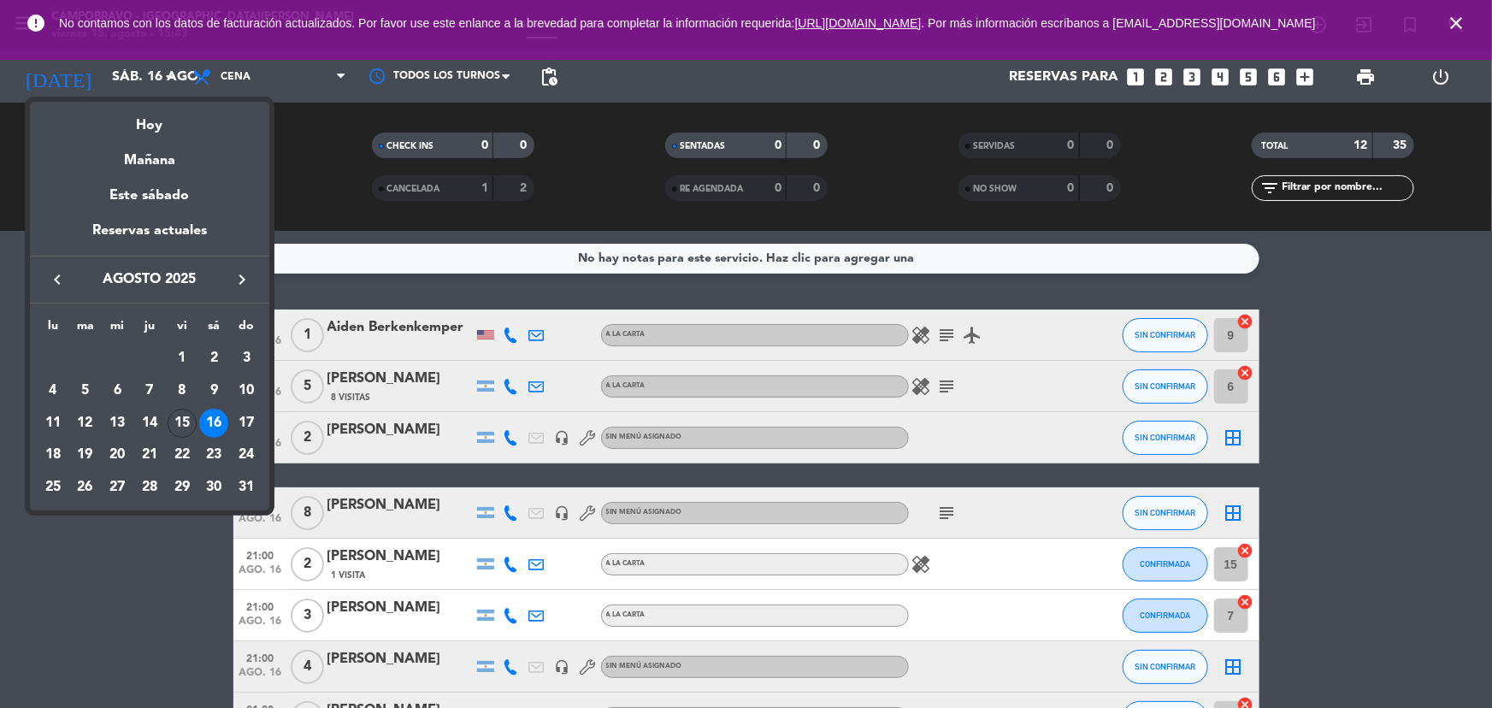
click at [138, 649] on div at bounding box center [746, 354] width 1492 height 708
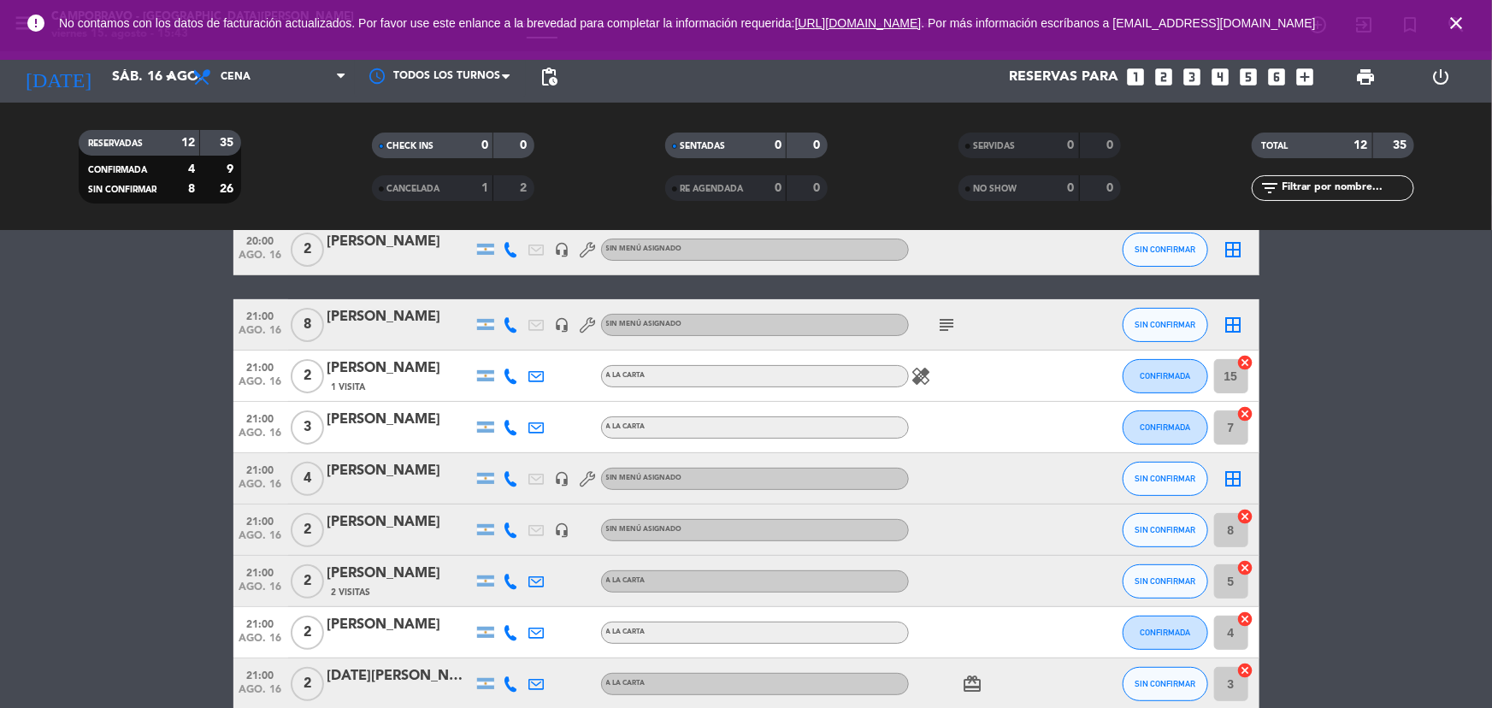
scroll to position [326, 0]
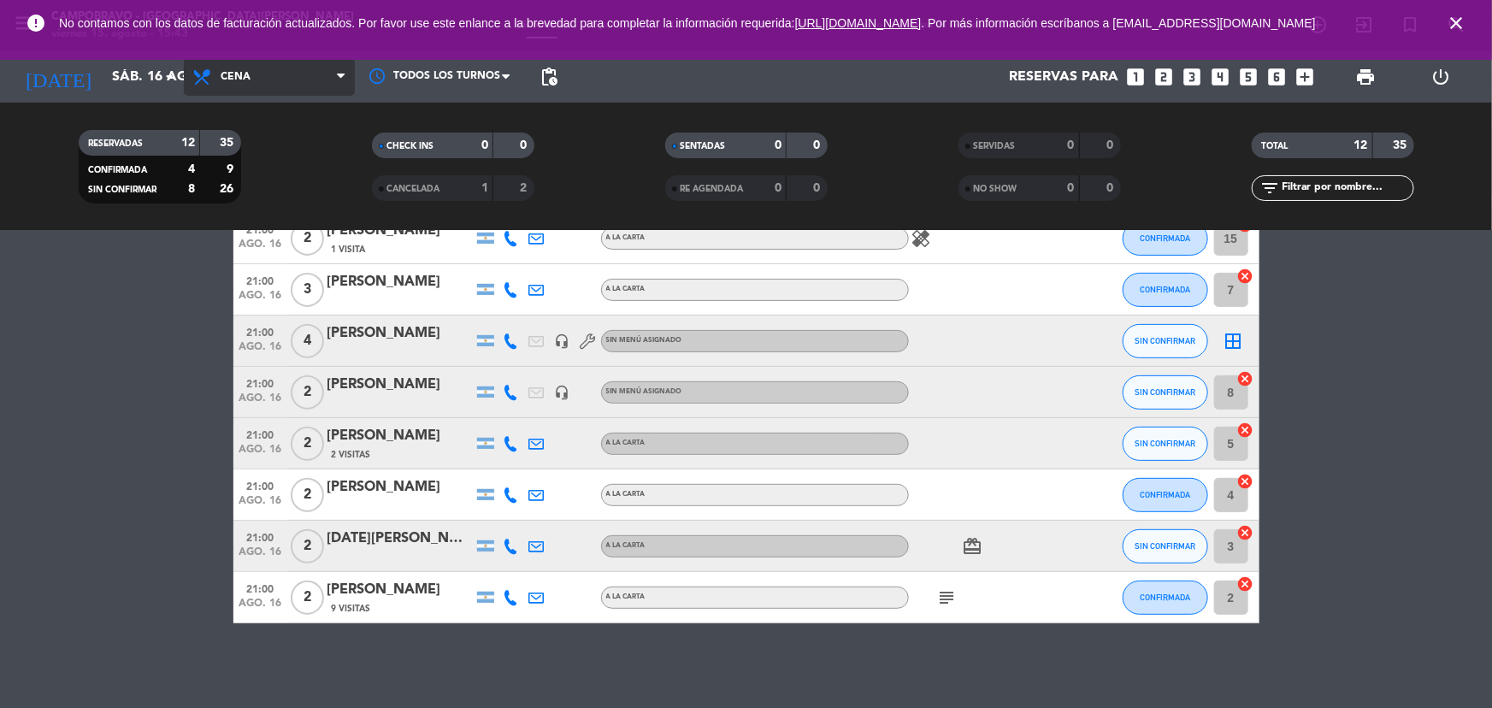
click at [267, 80] on span "Cena" at bounding box center [269, 77] width 171 height 38
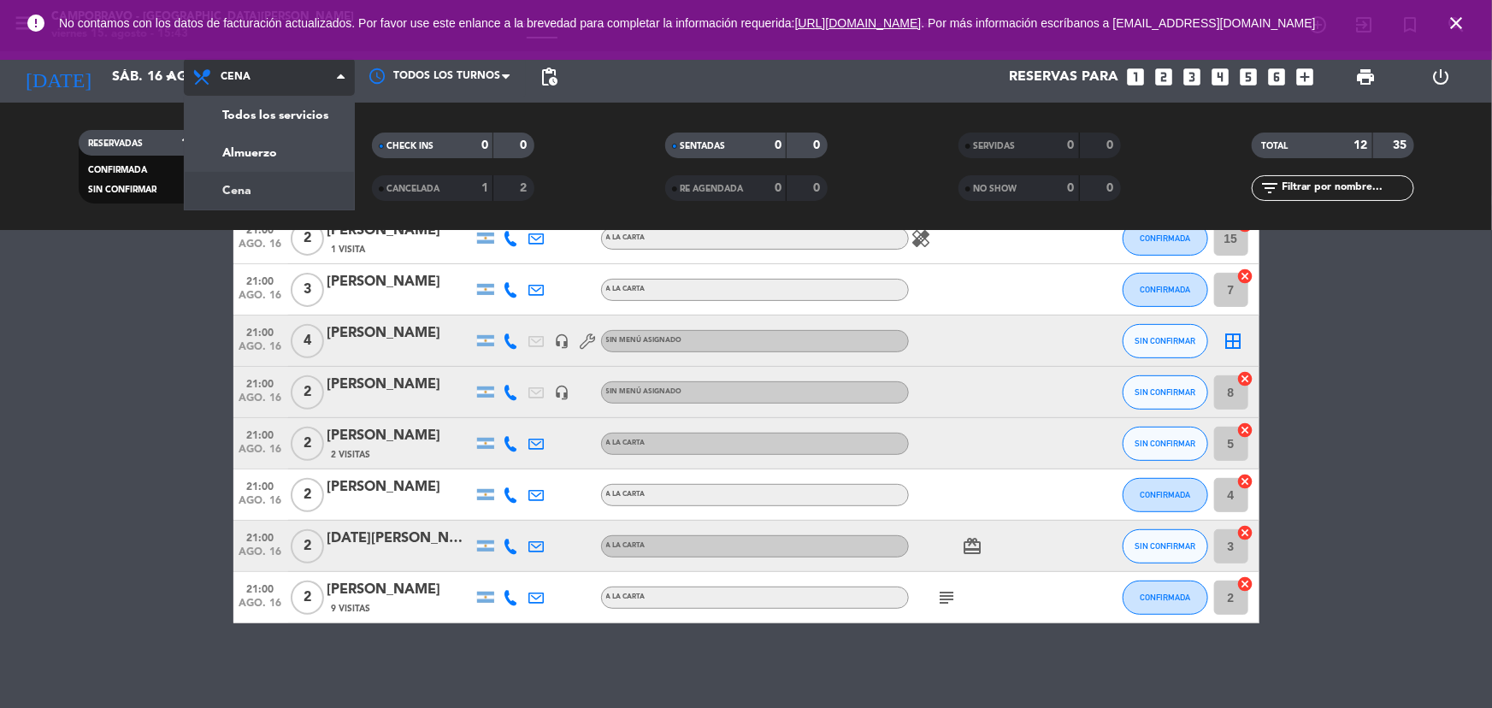
click at [269, 76] on span "Cena" at bounding box center [269, 77] width 171 height 38
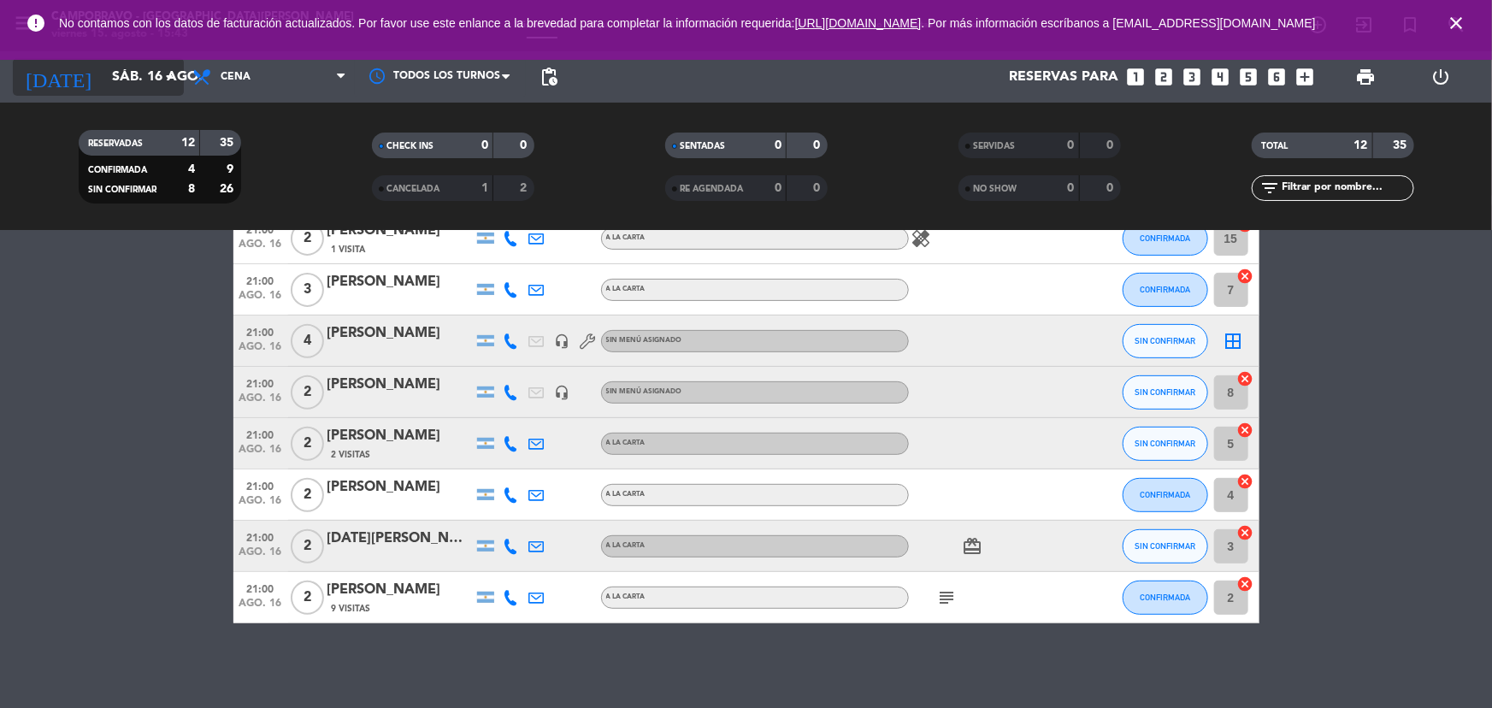
click at [159, 81] on icon "arrow_drop_down" at bounding box center [169, 77] width 21 height 21
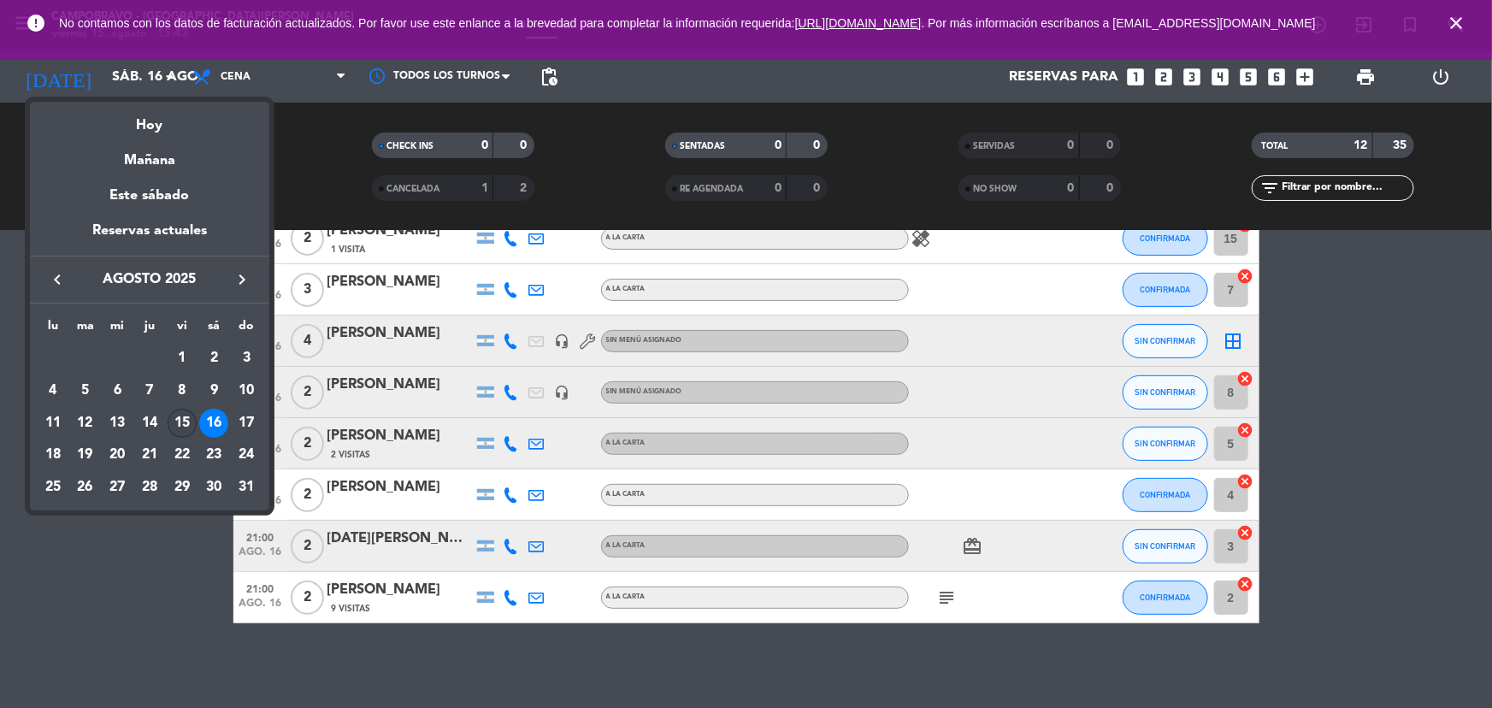
click at [185, 419] on div "15" at bounding box center [182, 423] width 29 height 29
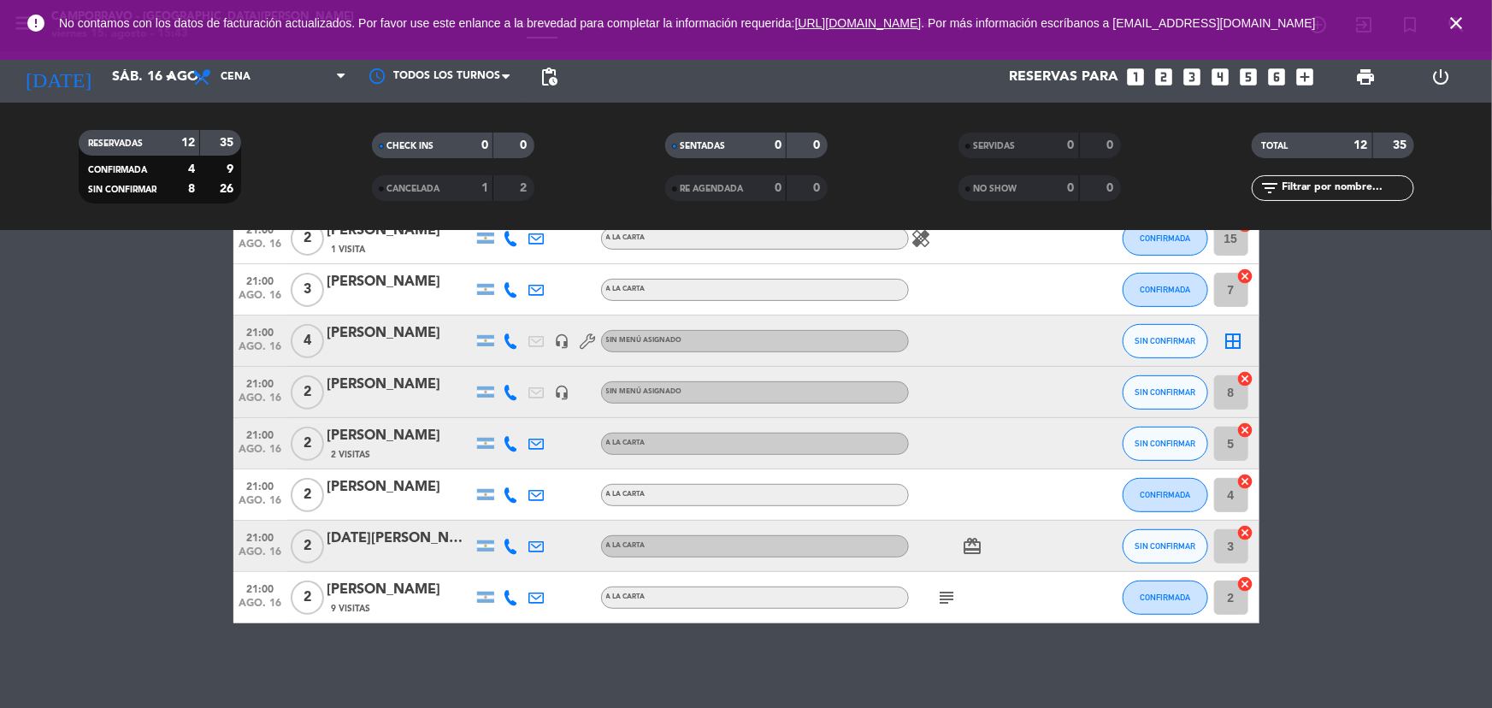
type input "vie. 15 ago."
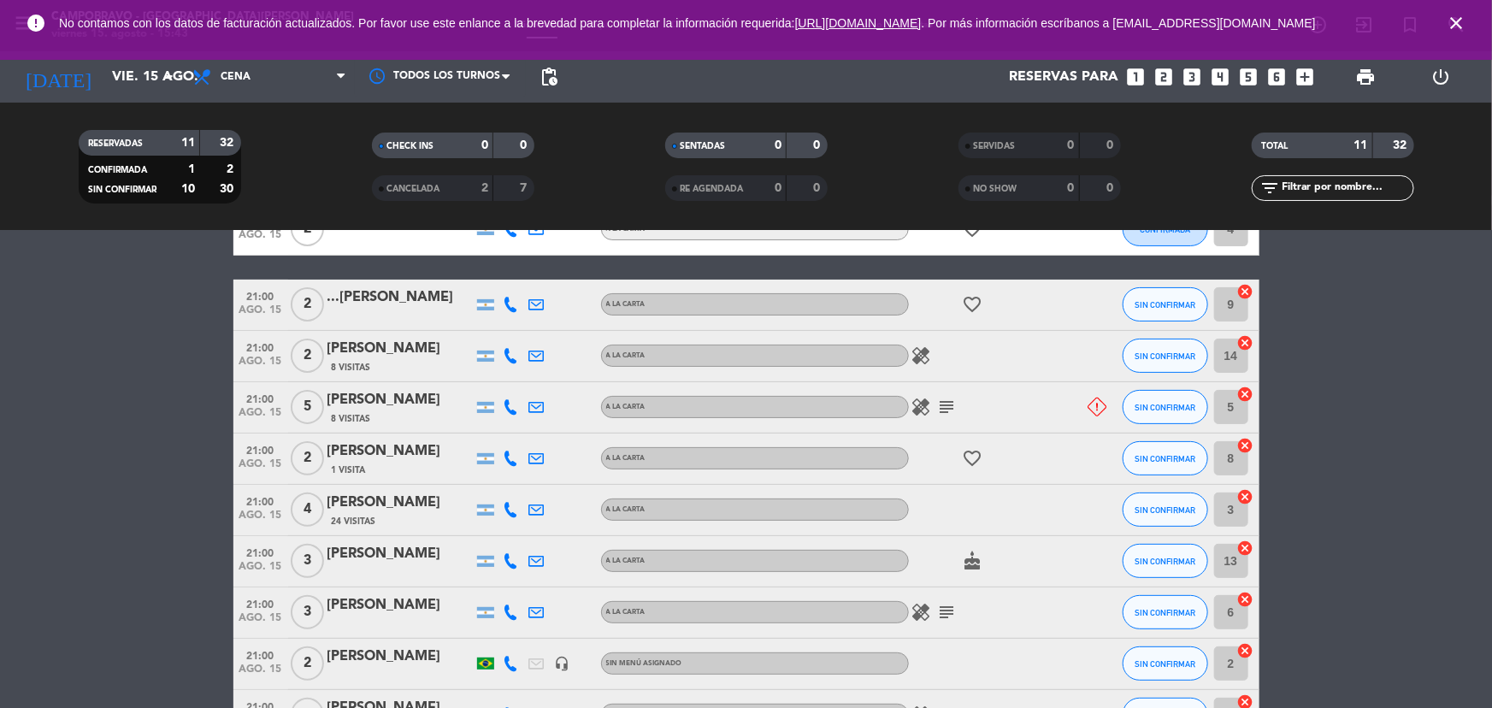
scroll to position [0, 0]
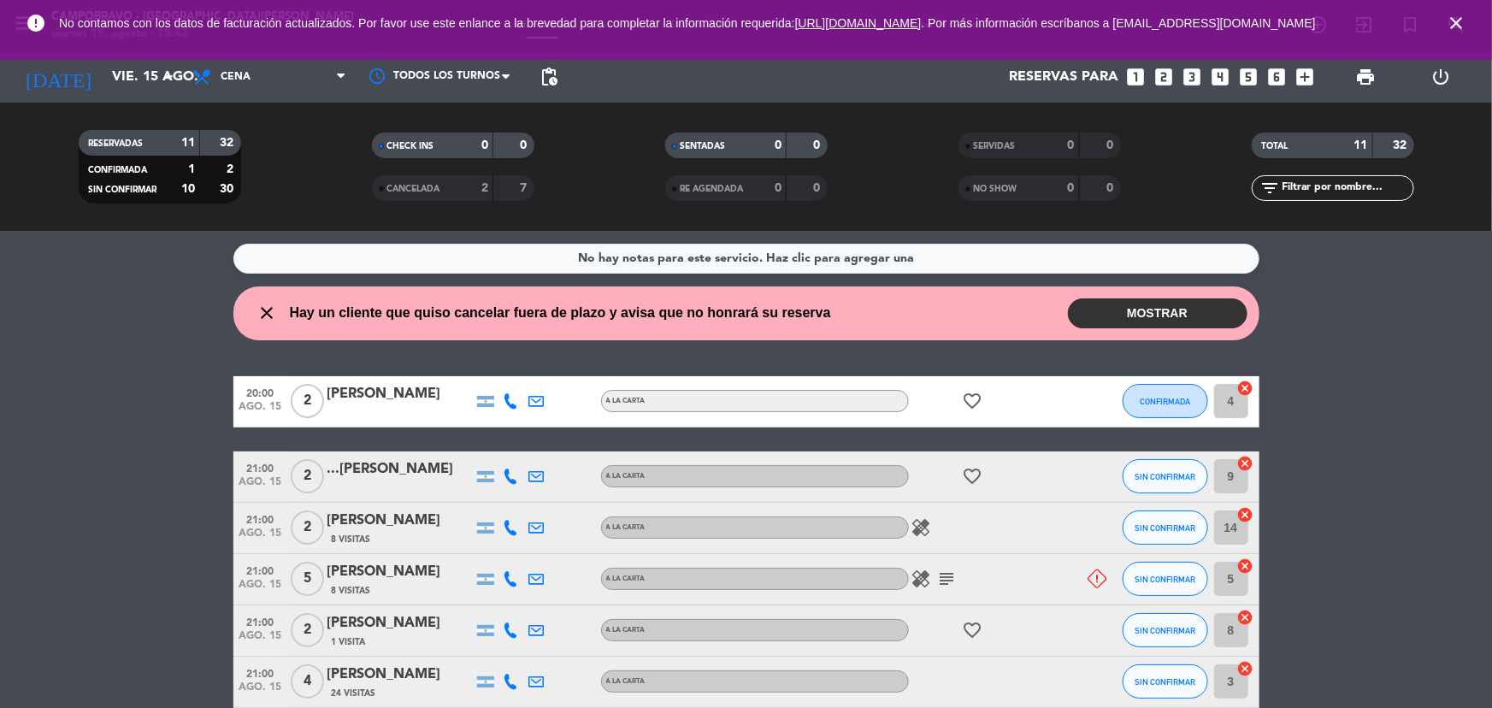
click at [1453, 25] on icon "close" at bounding box center [1455, 23] width 21 height 21
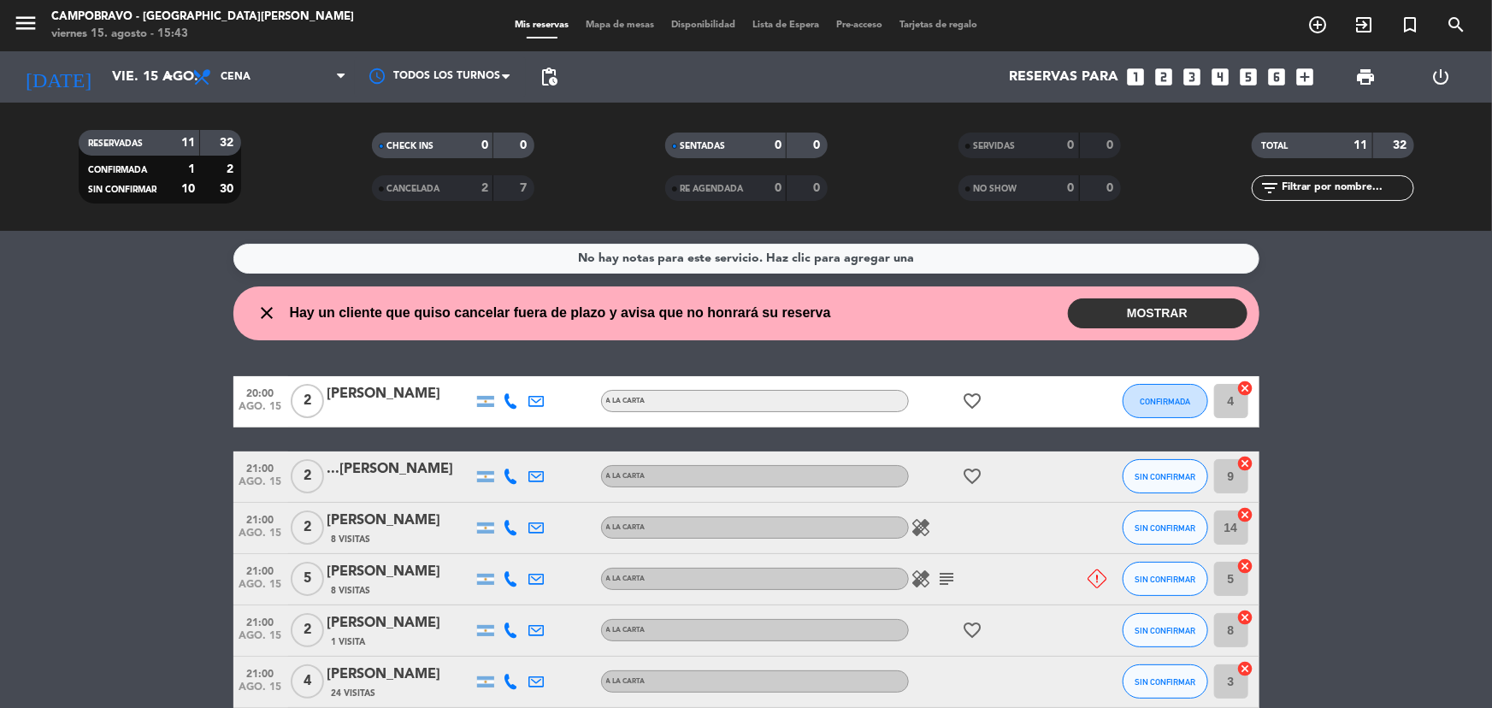
click at [1099, 309] on button "MOSTRAR" at bounding box center [1157, 313] width 179 height 30
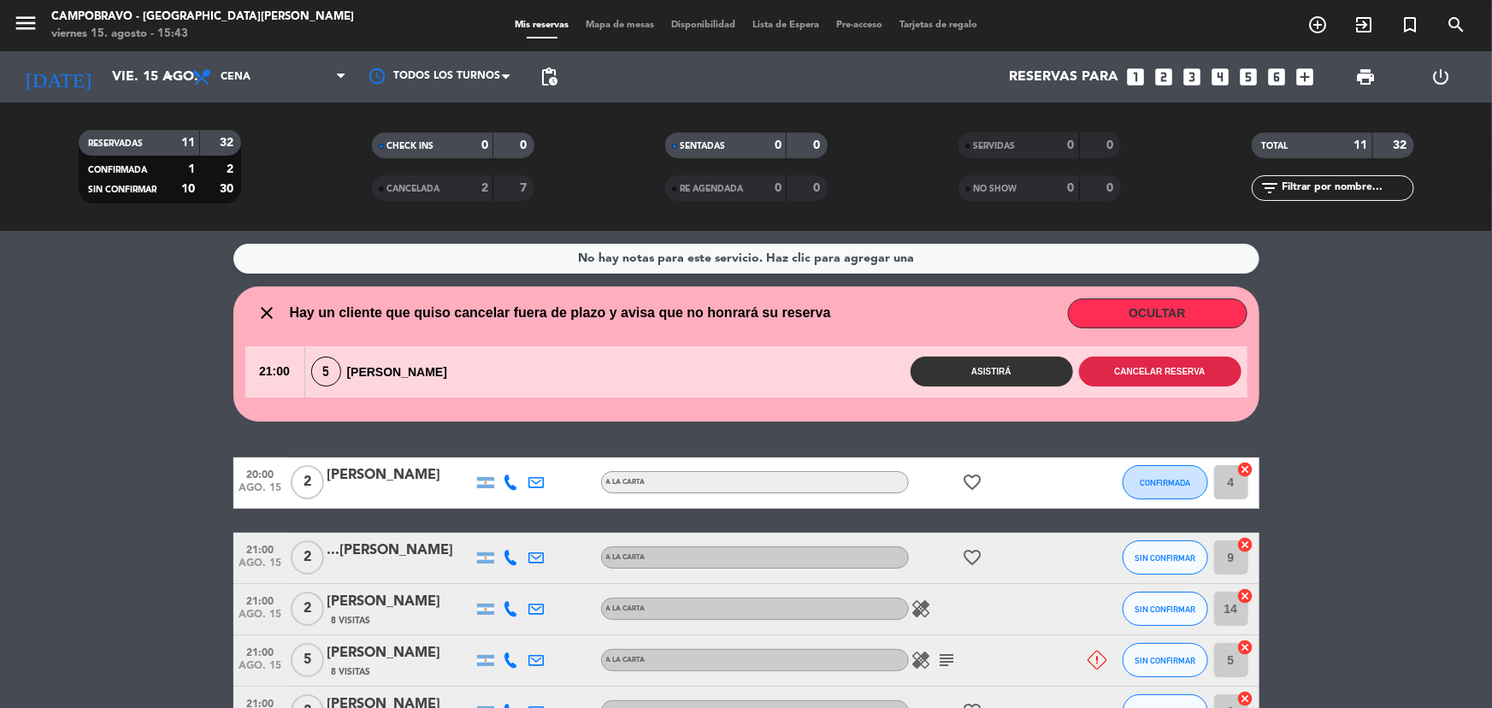
click at [1127, 364] on button "Cancelar reserva" at bounding box center [1160, 371] width 162 height 30
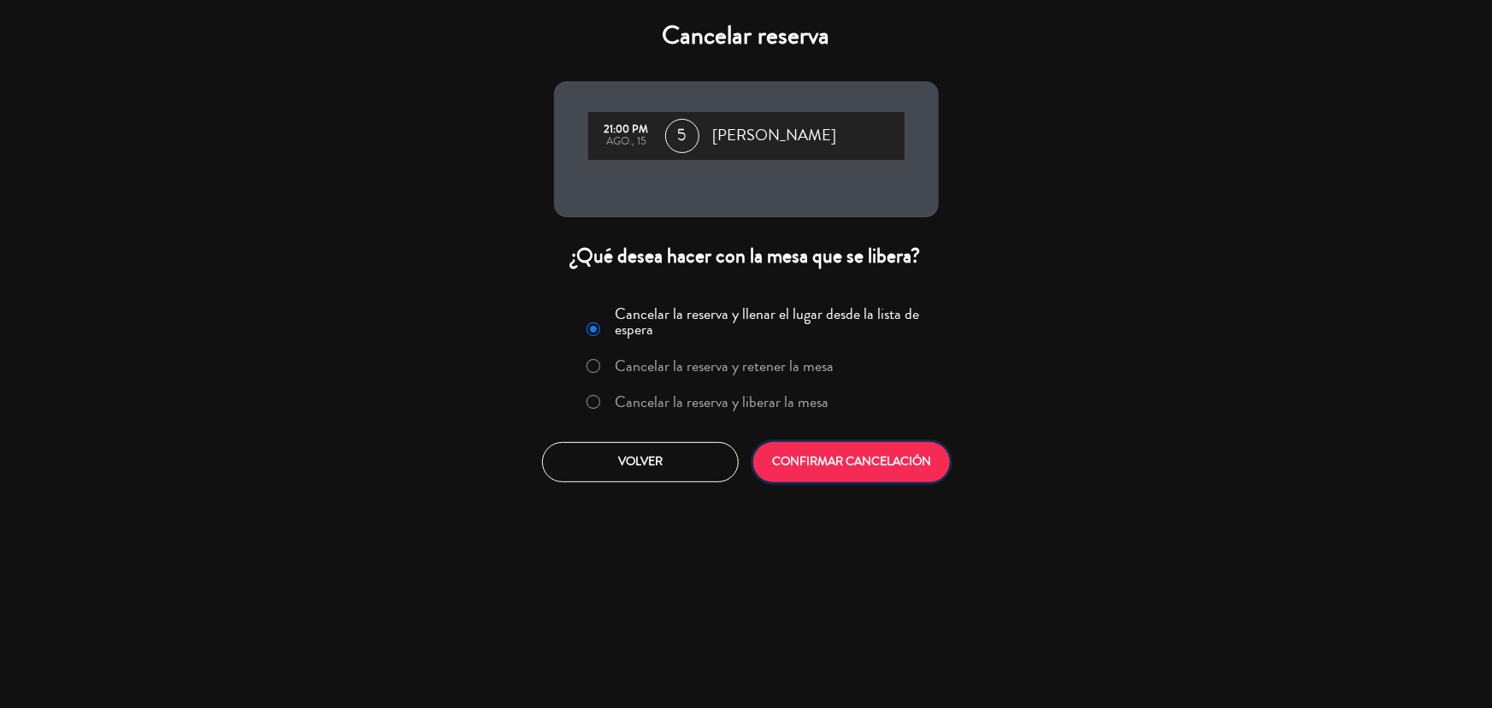
click at [819, 450] on button "CONFIRMAR CANCELACIÓN" at bounding box center [851, 462] width 197 height 40
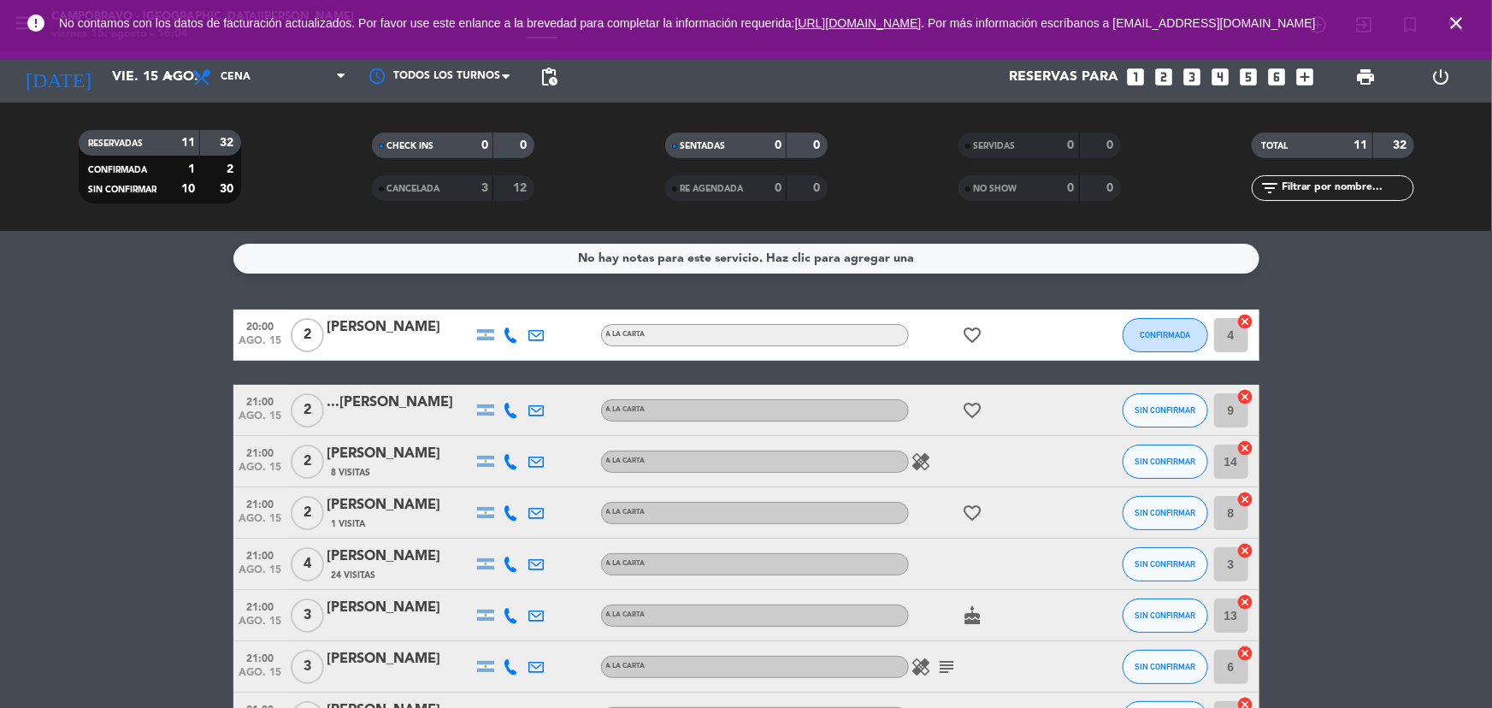
click at [1463, 21] on icon "close" at bounding box center [1455, 23] width 21 height 21
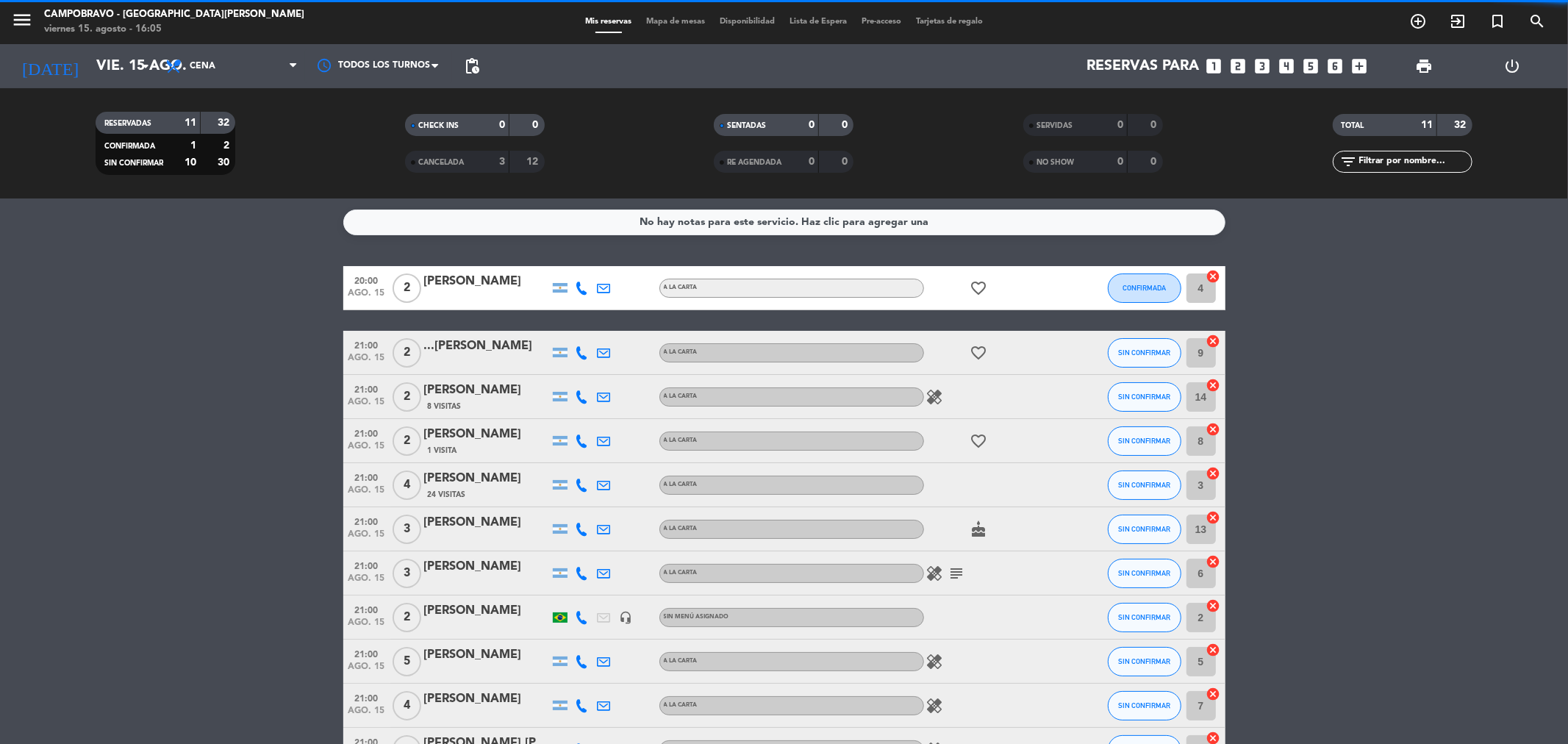
scroll to position [82, 0]
